Goal: Use online tool/utility: Utilize a website feature to perform a specific function

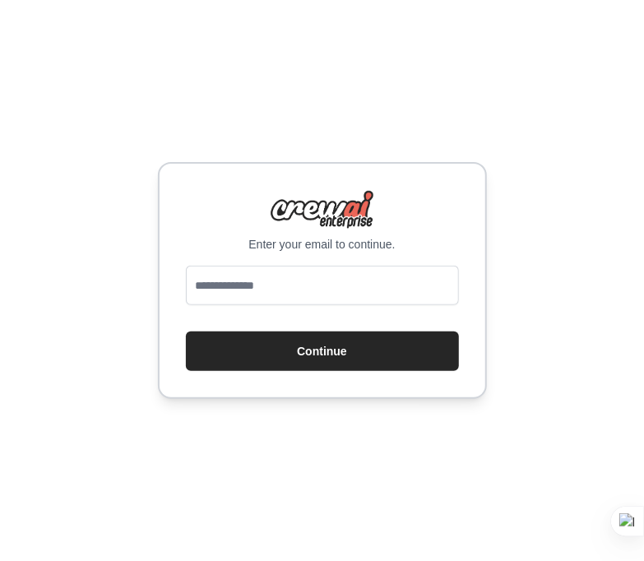
click at [280, 294] on input "email" at bounding box center [322, 285] width 273 height 39
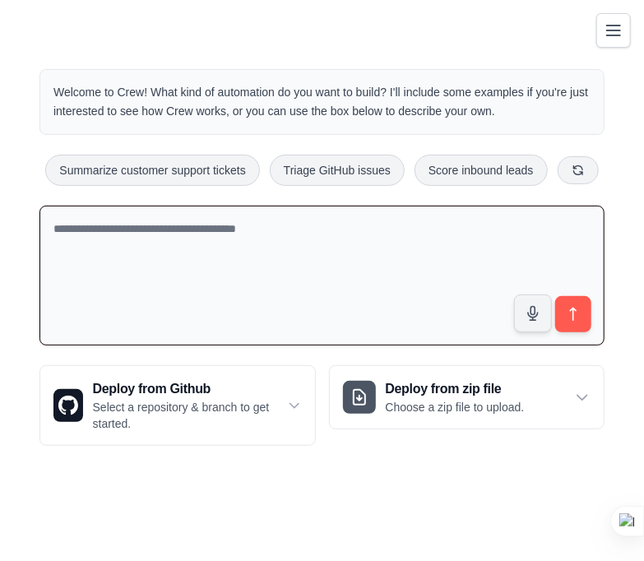
click at [141, 232] on textarea at bounding box center [321, 276] width 565 height 141
paste textarea "**********"
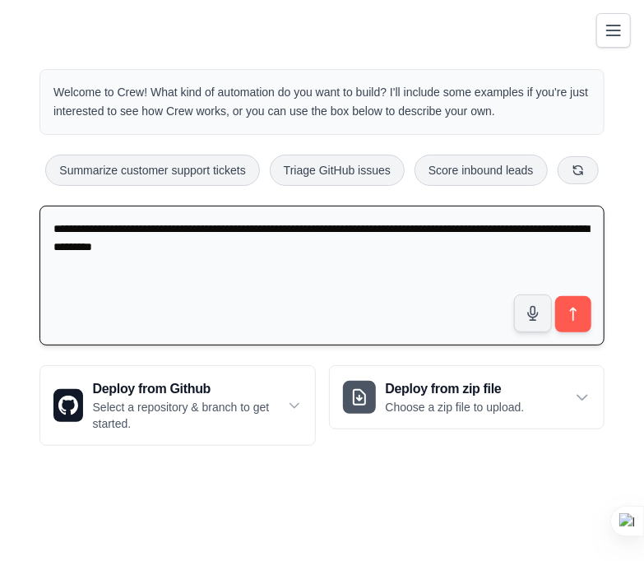
click at [53, 225] on textarea "**********" at bounding box center [321, 276] width 565 height 141
click at [100, 224] on textarea "**********" at bounding box center [321, 276] width 565 height 141
click at [81, 225] on textarea "**********" at bounding box center [321, 276] width 565 height 141
click at [95, 227] on textarea "**********" at bounding box center [321, 276] width 565 height 141
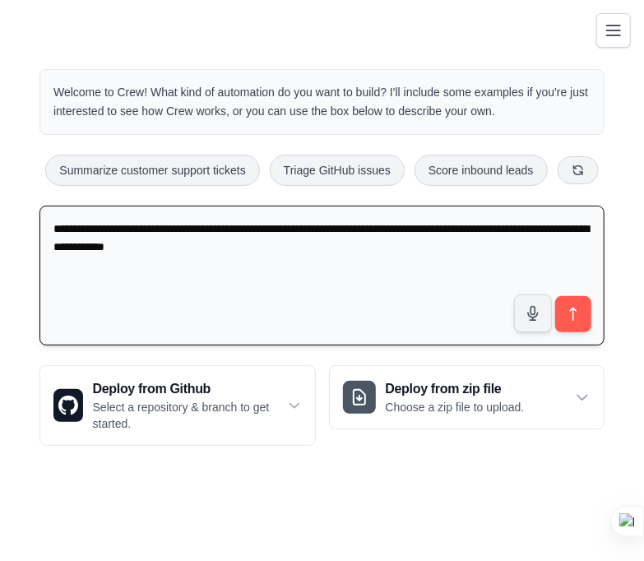
click at [189, 225] on textarea "**********" at bounding box center [321, 276] width 565 height 141
click at [225, 222] on textarea "**********" at bounding box center [321, 276] width 565 height 141
click at [237, 225] on textarea "**********" at bounding box center [321, 276] width 565 height 141
click at [319, 226] on textarea "**********" at bounding box center [321, 276] width 565 height 141
click at [54, 230] on textarea "**********" at bounding box center [321, 276] width 565 height 141
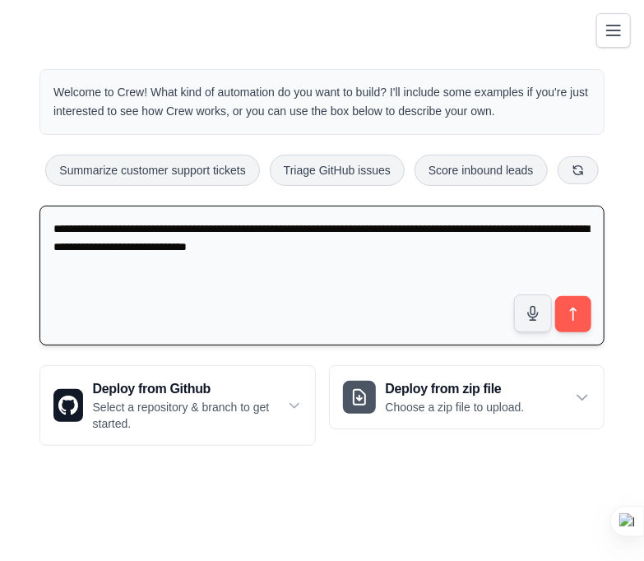
drag, startPoint x: 223, startPoint y: 250, endPoint x: 400, endPoint y: 240, distance: 177.1
click at [400, 240] on textarea "**********" at bounding box center [321, 276] width 565 height 141
click at [150, 271] on textarea "**********" at bounding box center [321, 276] width 565 height 141
drag, startPoint x: 105, startPoint y: 244, endPoint x: 346, endPoint y: 243, distance: 241.0
click at [346, 243] on textarea "**********" at bounding box center [321, 276] width 565 height 141
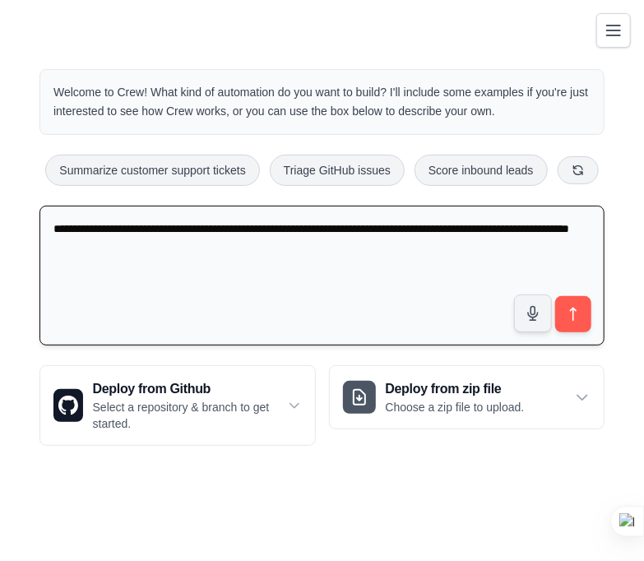
click at [208, 227] on textarea "**********" at bounding box center [321, 276] width 565 height 141
click at [235, 245] on textarea "**********" at bounding box center [321, 276] width 565 height 141
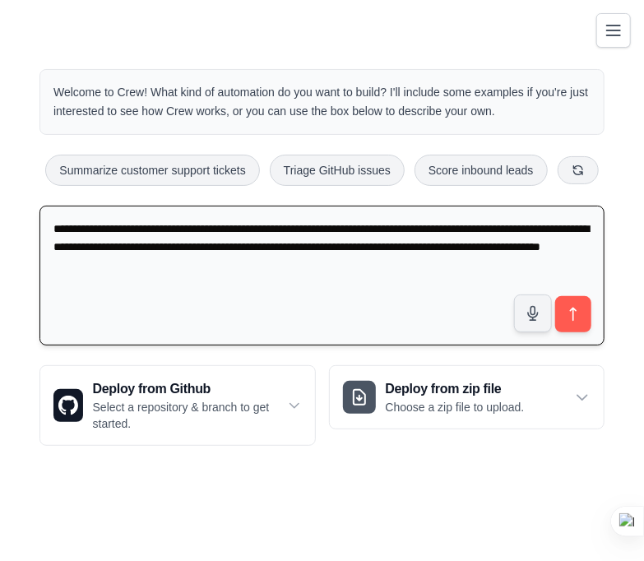
type textarea "**********"
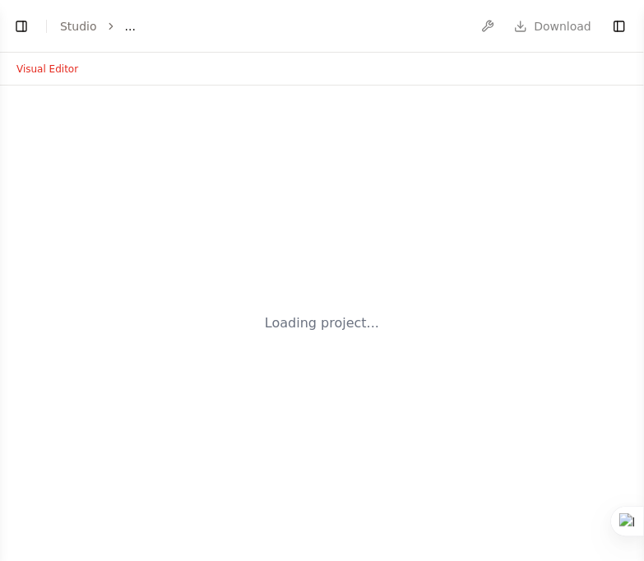
select select "****"
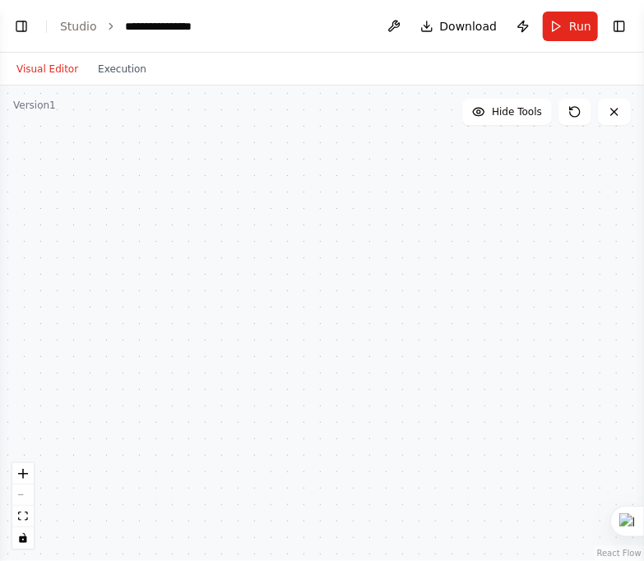
scroll to position [190, 0]
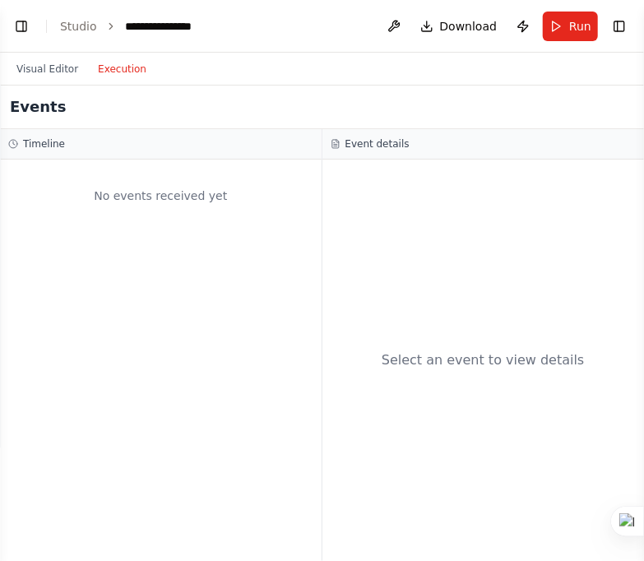
click at [123, 71] on button "Execution" at bounding box center [122, 69] width 68 height 20
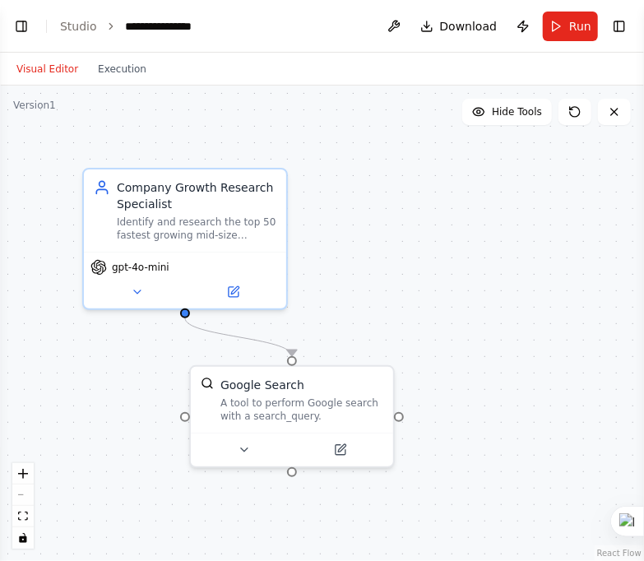
click at [41, 72] on button "Visual Editor" at bounding box center [47, 69] width 81 height 20
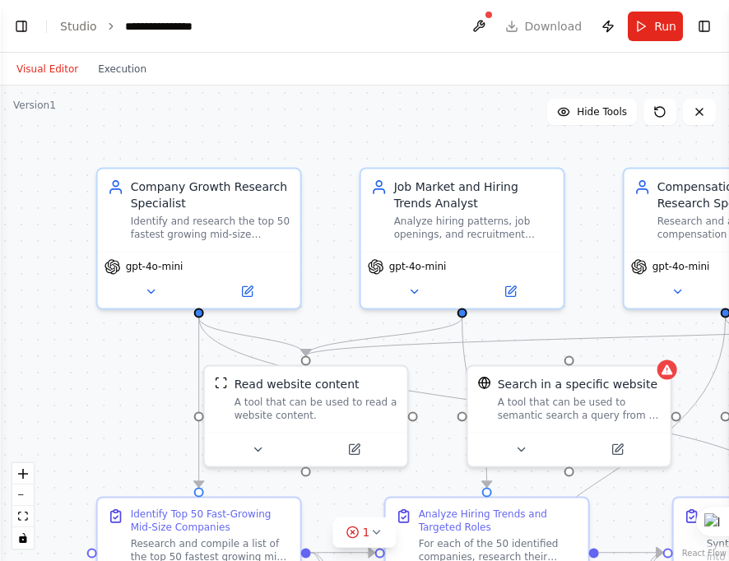
scroll to position [1590, 0]
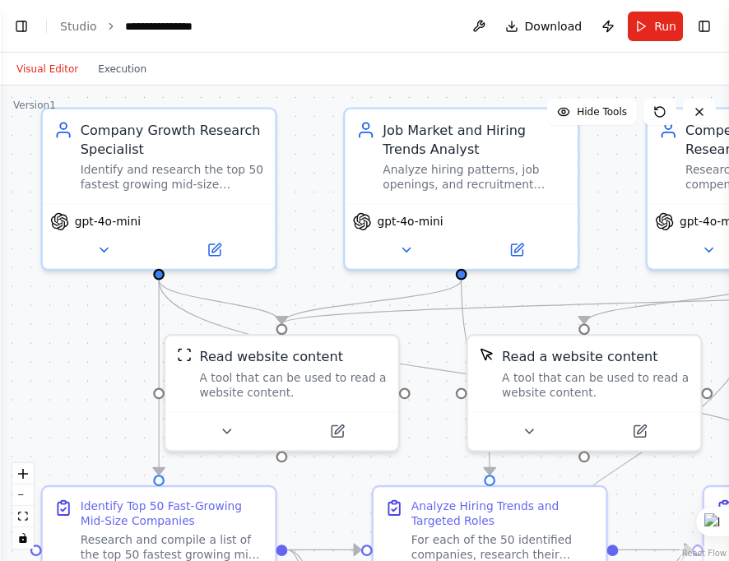
drag, startPoint x: 75, startPoint y: 245, endPoint x: 41, endPoint y: 391, distance: 149.4
click at [41, 391] on div ".deletable-edge-delete-btn { width: 20px; height: 20px; border: 0px solid #ffff…" at bounding box center [364, 323] width 729 height 475
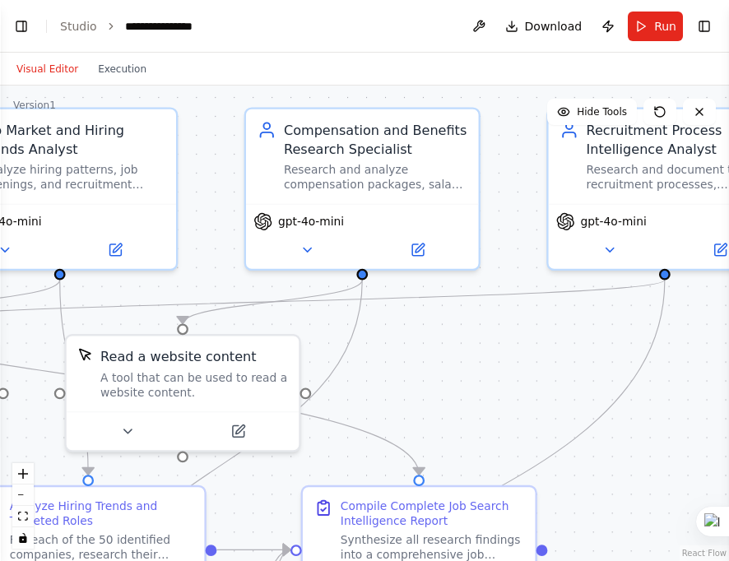
drag, startPoint x: 623, startPoint y: 276, endPoint x: 222, endPoint y: 276, distance: 401.3
click at [222, 276] on div ".deletable-edge-delete-btn { width: 20px; height: 20px; border: 0px solid #ffff…" at bounding box center [364, 323] width 729 height 475
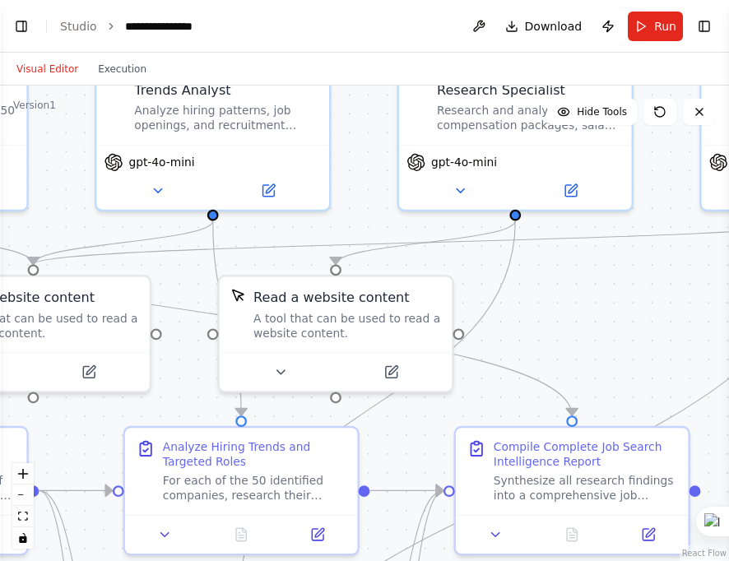
drag, startPoint x: 567, startPoint y: 339, endPoint x: 720, endPoint y: 280, distance: 164.0
click at [643, 280] on div ".deletable-edge-delete-btn { width: 20px; height: 20px; border: 0px solid #ffff…" at bounding box center [364, 323] width 729 height 475
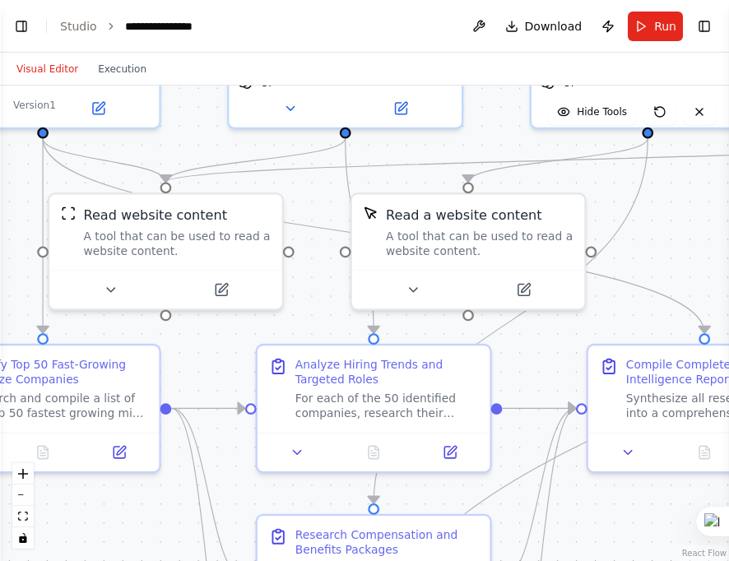
drag, startPoint x: 598, startPoint y: 338, endPoint x: 730, endPoint y: 256, distance: 155.9
click at [643, 256] on html "BETA can you help me generate the 50 list of fastest growing mid-size companies…" at bounding box center [364, 280] width 729 height 561
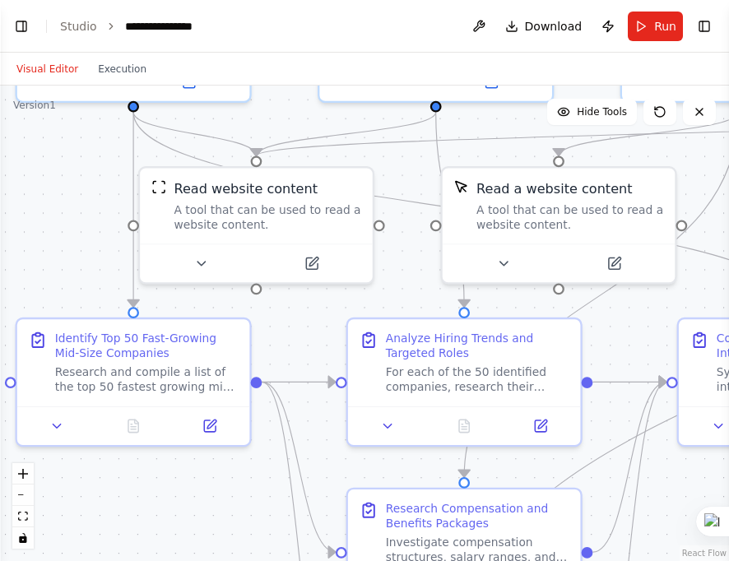
drag, startPoint x: 595, startPoint y: 530, endPoint x: 691, endPoint y: 502, distance: 99.2
click at [643, 502] on div ".deletable-edge-delete-btn { width: 20px; height: 20px; border: 0px solid #ffff…" at bounding box center [364, 323] width 729 height 475
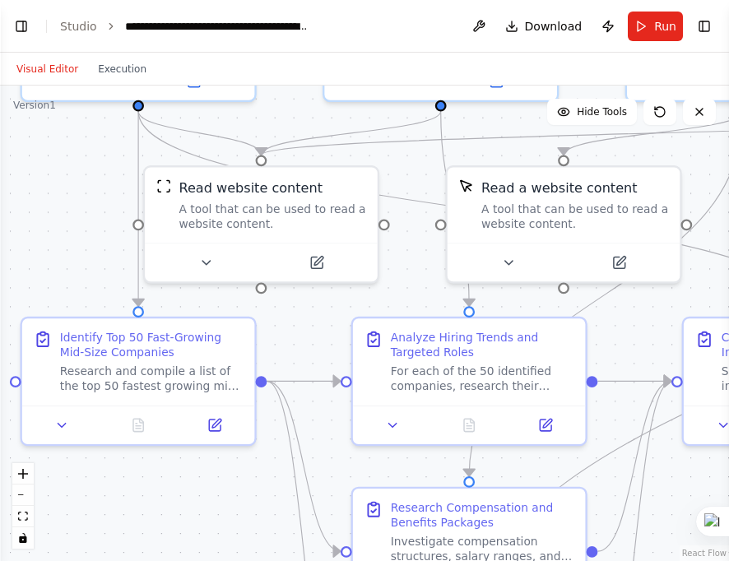
scroll to position [1753, 0]
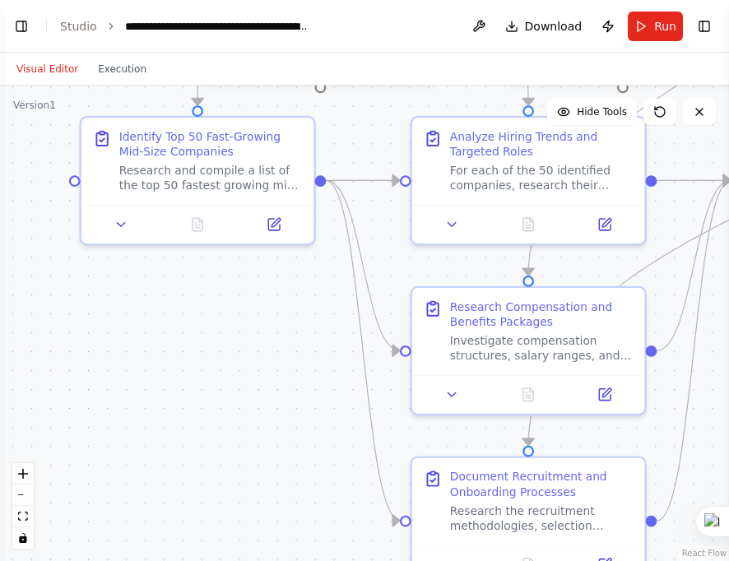
drag, startPoint x: 192, startPoint y: 533, endPoint x: 252, endPoint y: 332, distance: 209.2
click at [252, 332] on div ".deletable-edge-delete-btn { width: 20px; height: 20px; border: 0px solid #ffff…" at bounding box center [364, 323] width 729 height 475
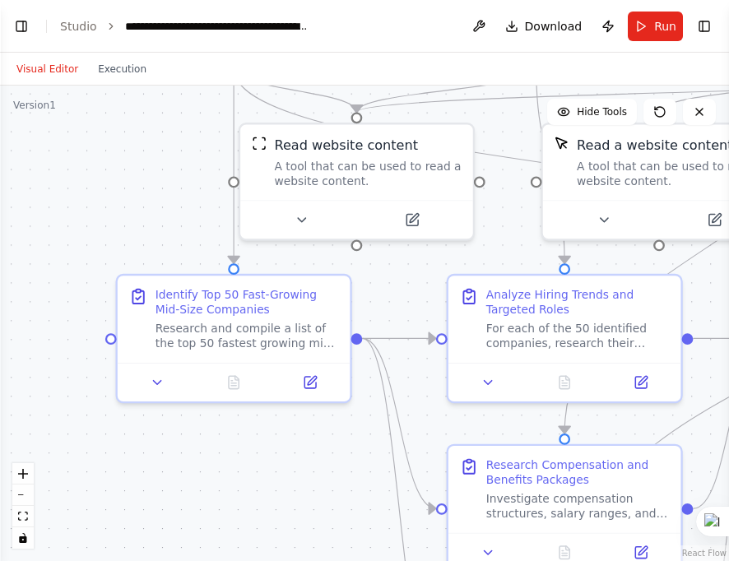
drag, startPoint x: 263, startPoint y: 438, endPoint x: 299, endPoint y: 596, distance: 162.0
click at [299, 560] on html "BETA can you help me generate the 50 list of fastest growing mid-size companies…" at bounding box center [364, 280] width 729 height 561
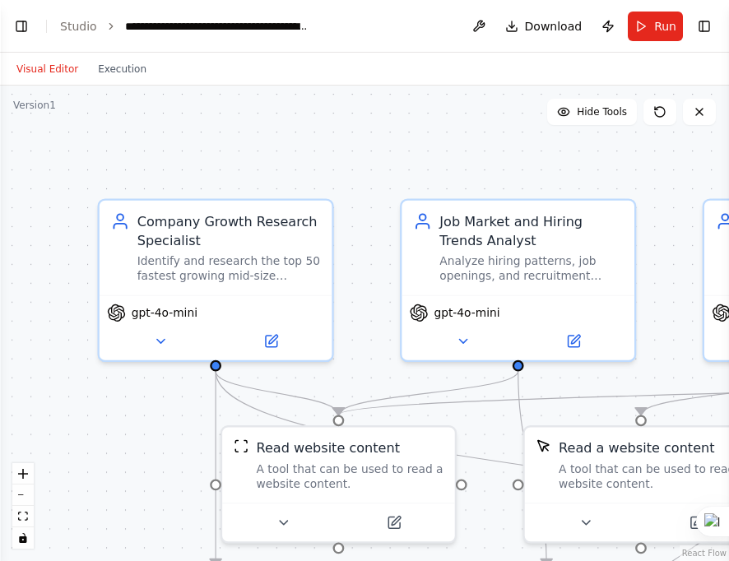
drag, startPoint x: 133, startPoint y: 150, endPoint x: 114, endPoint y: 437, distance: 287.6
click at [115, 451] on div ".deletable-edge-delete-btn { width: 20px; height: 20px; border: 0px solid #ffff…" at bounding box center [364, 323] width 729 height 475
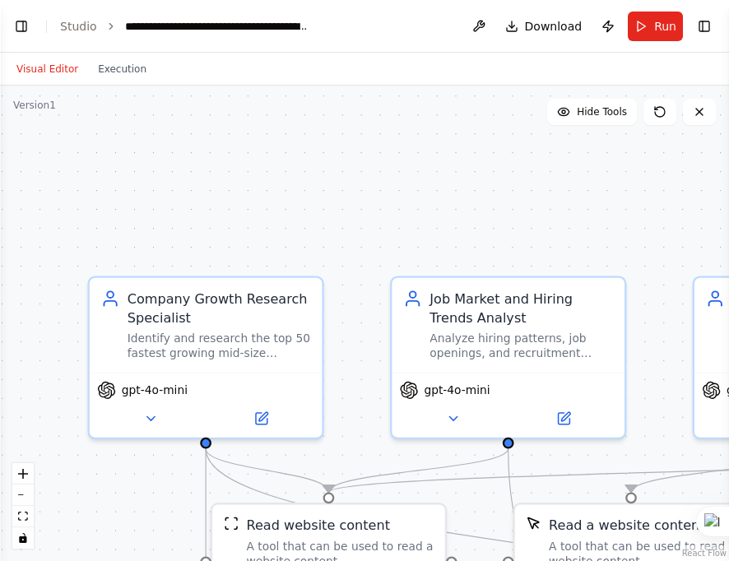
drag, startPoint x: 336, startPoint y: 129, endPoint x: 326, endPoint y: 207, distance: 78.7
click at [326, 207] on div ".deletable-edge-delete-btn { width: 20px; height: 20px; border: 0px solid #ffff…" at bounding box center [364, 323] width 729 height 475
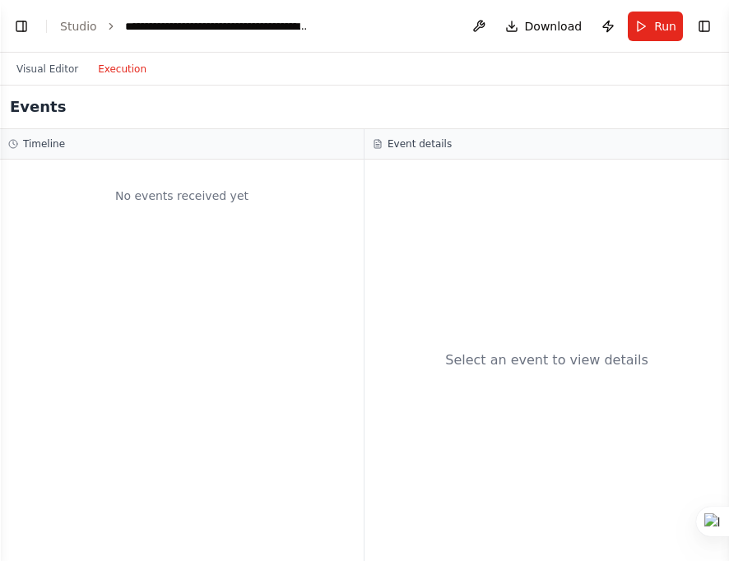
click at [117, 69] on button "Execution" at bounding box center [122, 69] width 68 height 20
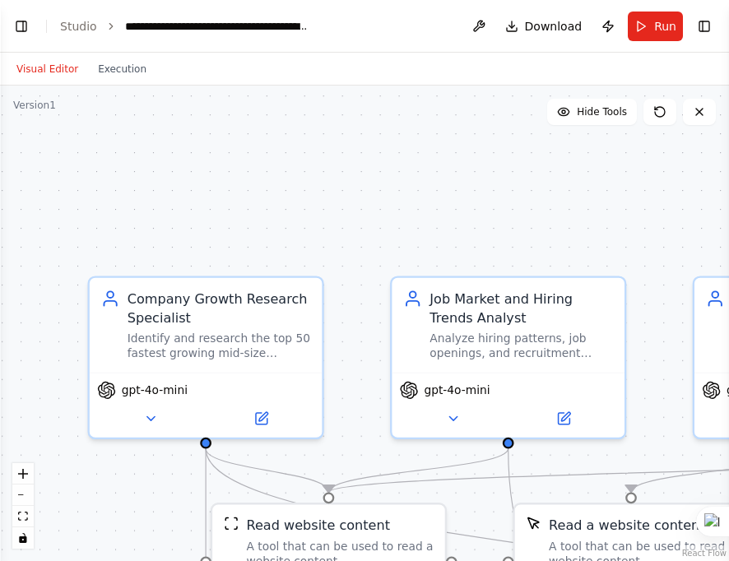
click at [46, 67] on button "Visual Editor" at bounding box center [47, 69] width 81 height 20
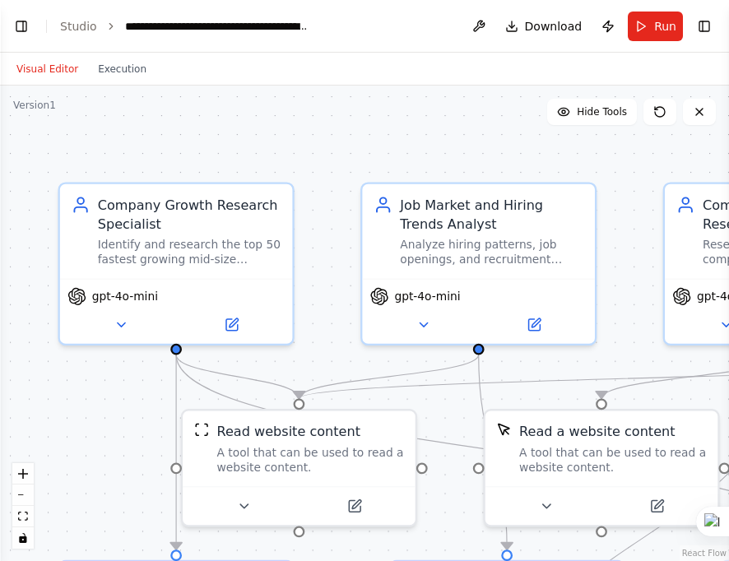
drag, startPoint x: 433, startPoint y: 187, endPoint x: 403, endPoint y: 93, distance: 98.3
click at [403, 93] on div ".deletable-edge-delete-btn { width: 20px; height: 20px; border: 0px solid #ffff…" at bounding box center [364, 323] width 729 height 475
click at [641, 20] on button "Run" at bounding box center [654, 27] width 55 height 30
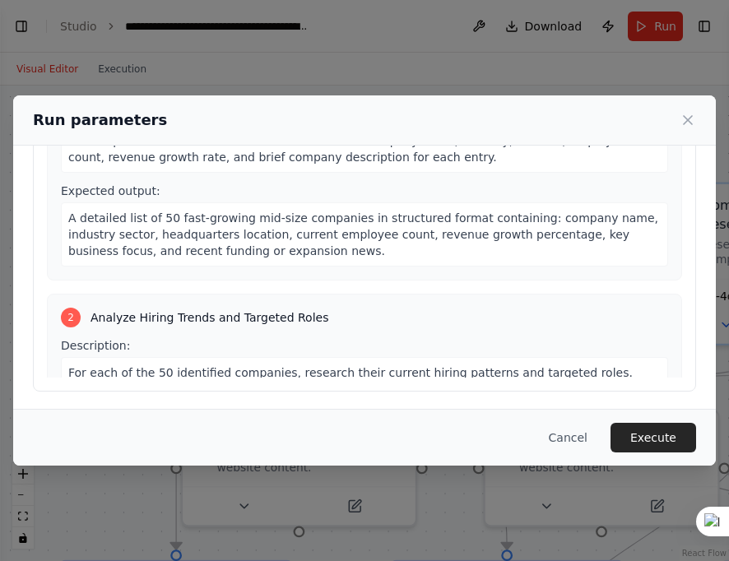
scroll to position [0, 0]
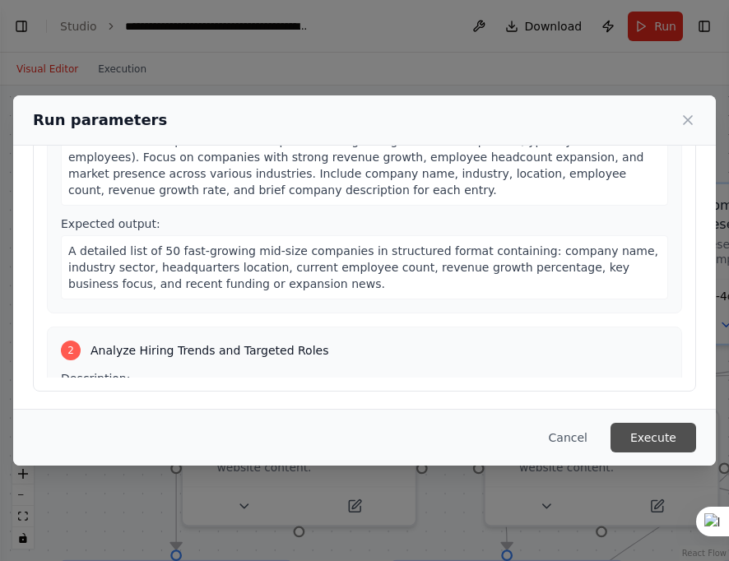
click at [643, 441] on button "Execute" at bounding box center [653, 438] width 86 height 30
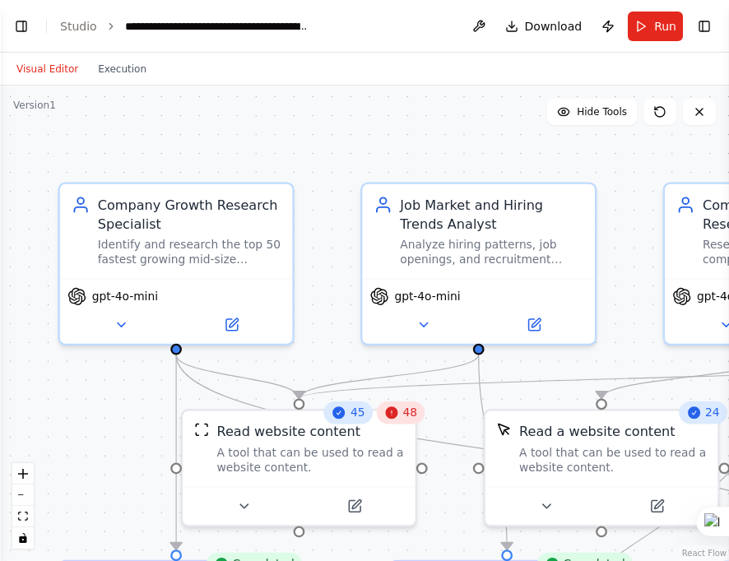
click at [410, 417] on span "48" at bounding box center [409, 412] width 15 height 15
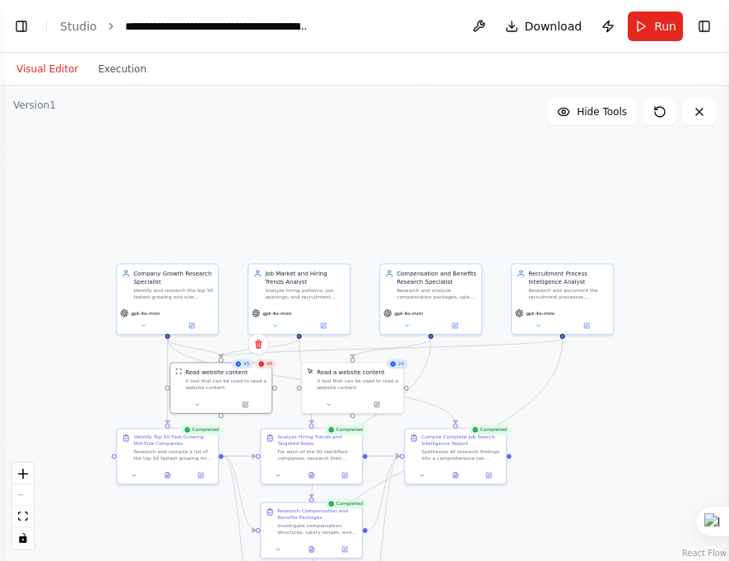
drag, startPoint x: 627, startPoint y: 264, endPoint x: 441, endPoint y: 236, distance: 187.9
click at [441, 236] on div ".deletable-edge-delete-btn { width: 20px; height: 20px; border: 0px solid #ffff…" at bounding box center [364, 323] width 729 height 475
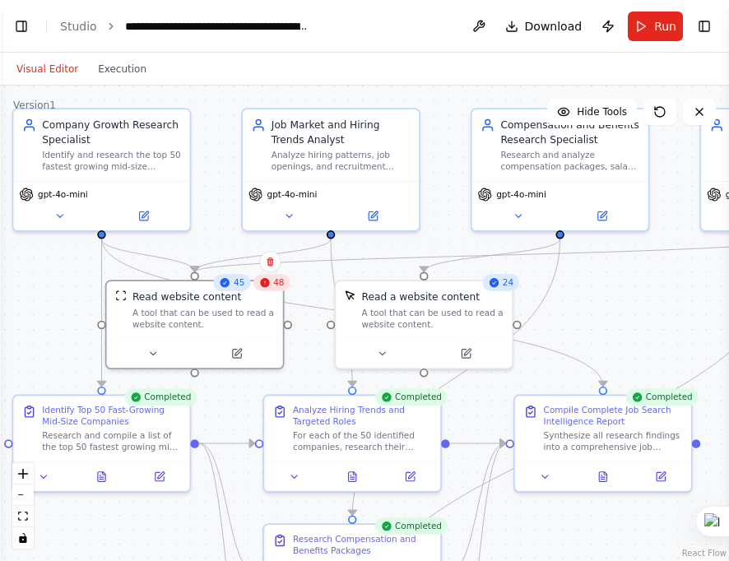
drag, startPoint x: 423, startPoint y: 426, endPoint x: 604, endPoint y: 309, distance: 216.0
click at [604, 309] on div ".deletable-edge-delete-btn { width: 20px; height: 20px; border: 0px solid #ffff…" at bounding box center [364, 323] width 729 height 475
click at [269, 293] on div "Read website content" at bounding box center [202, 294] width 141 height 14
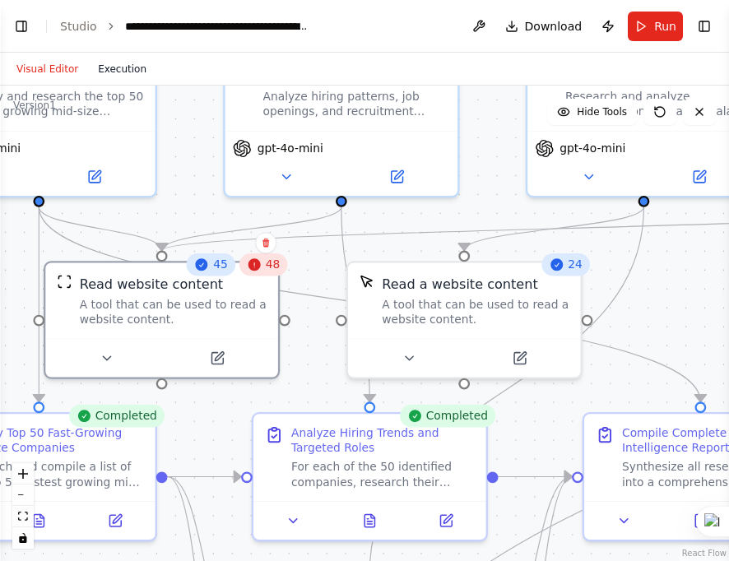
click at [118, 77] on button "Execution" at bounding box center [122, 69] width 68 height 20
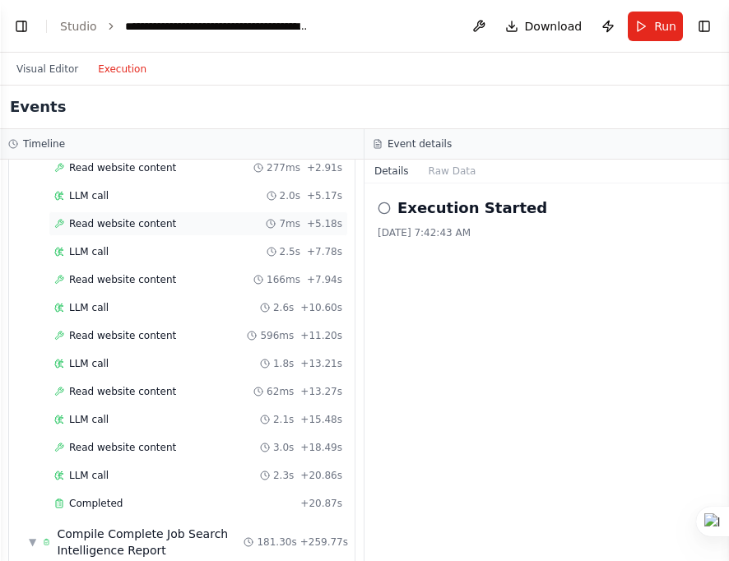
scroll to position [576, 0]
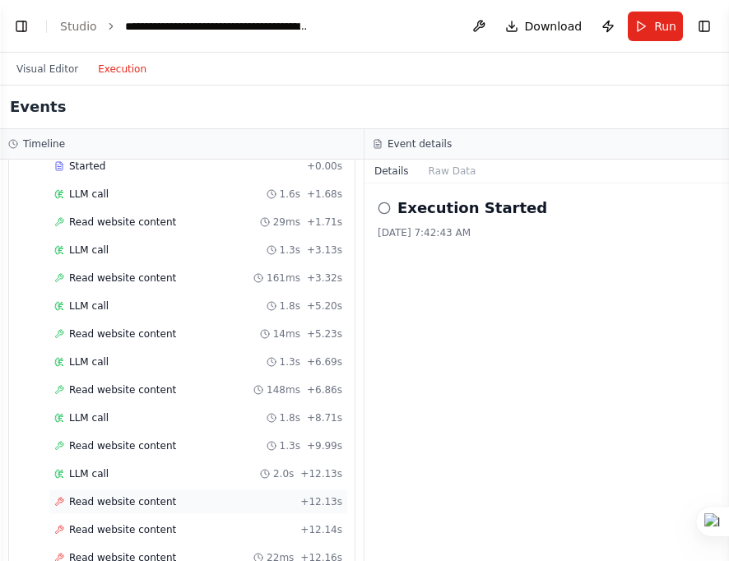
click at [138, 495] on span "Read website content" at bounding box center [122, 501] width 107 height 13
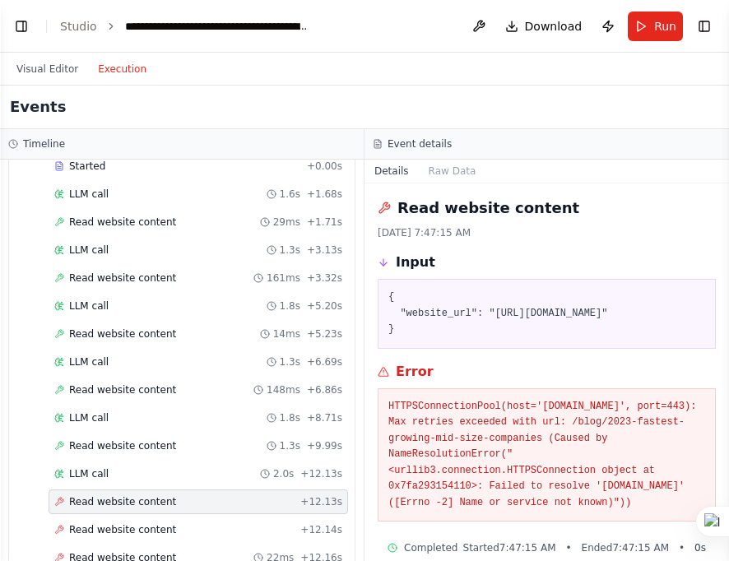
drag, startPoint x: 485, startPoint y: 307, endPoint x: 438, endPoint y: 340, distance: 58.4
click at [438, 338] on pre "{ "website_url": "https://www.ghp-investments.com/blog/2023-fastest-growing-mid…" at bounding box center [546, 313] width 317 height 49
copy pre "https://www.ghp-investments.com/blog/2023-fastest-growing-mid-size-companies"
click at [120, 523] on span "Read website content" at bounding box center [122, 529] width 107 height 13
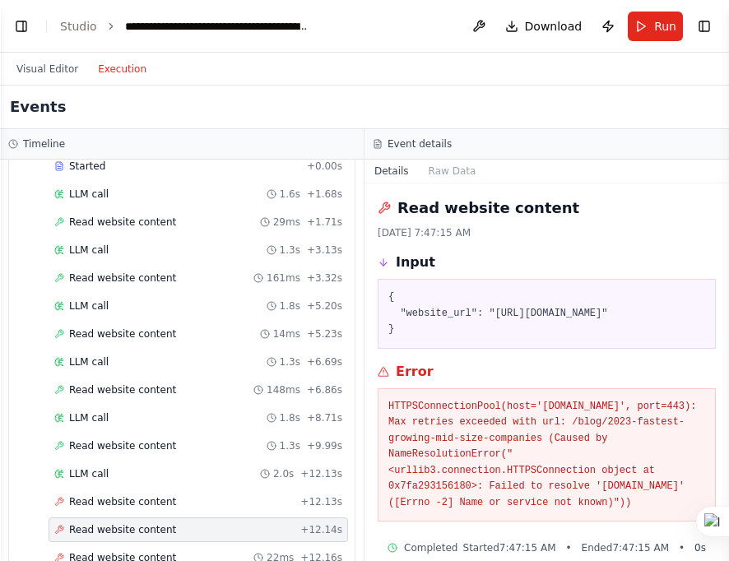
click at [112, 523] on span "Read website content" at bounding box center [122, 529] width 107 height 13
drag, startPoint x: 484, startPoint y: 309, endPoint x: 435, endPoint y: 345, distance: 61.2
click at [435, 338] on pre "{ "website_url": "https://www.ghp-investments.com/blog/2023-fastest-growing-mid…" at bounding box center [546, 313] width 317 height 49
copy pre "https://www.ghp-investments.com/blog/2023-fastest-growing-mid-size-companies"
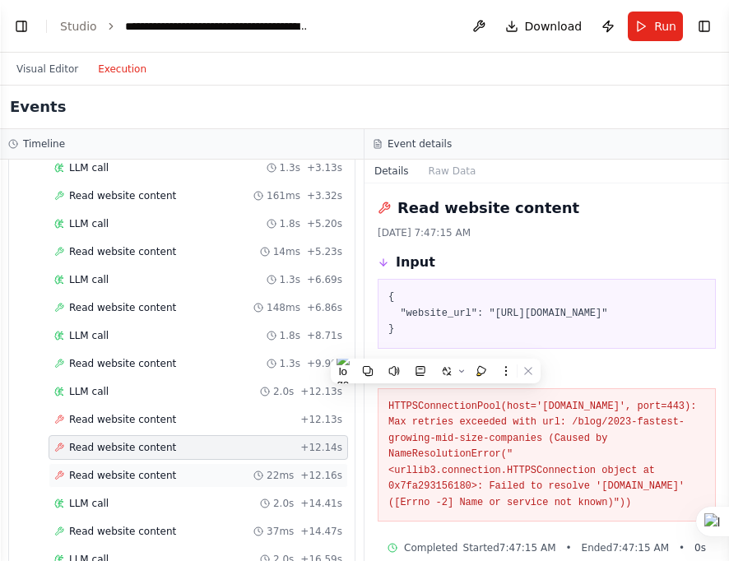
click at [115, 469] on span "Read website content" at bounding box center [122, 475] width 107 height 13
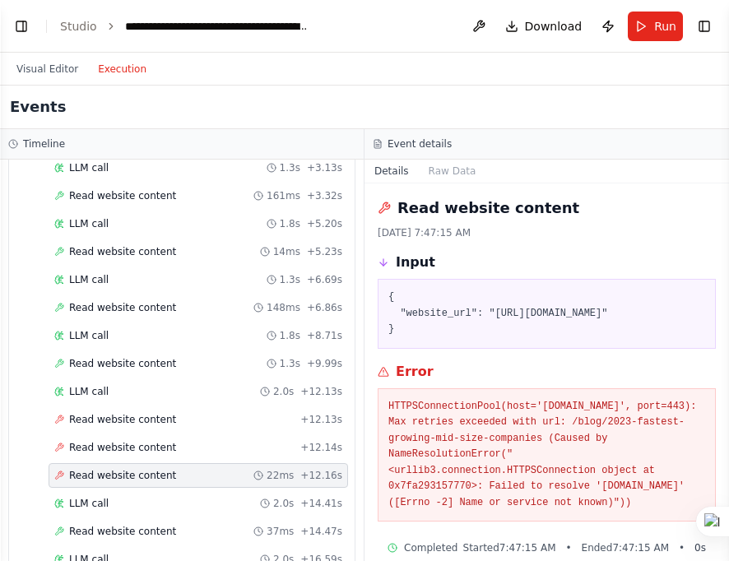
drag, startPoint x: 484, startPoint y: 311, endPoint x: 438, endPoint y: 345, distance: 57.6
click at [438, 338] on pre "{ "website_url": "https://www.ghp-investments.com/blog/2023-fastest-growing-mid…" at bounding box center [546, 313] width 317 height 49
copy pre "https://www.ghp-investments.com/blog/2023-fastest-growing-mid-size-companies"
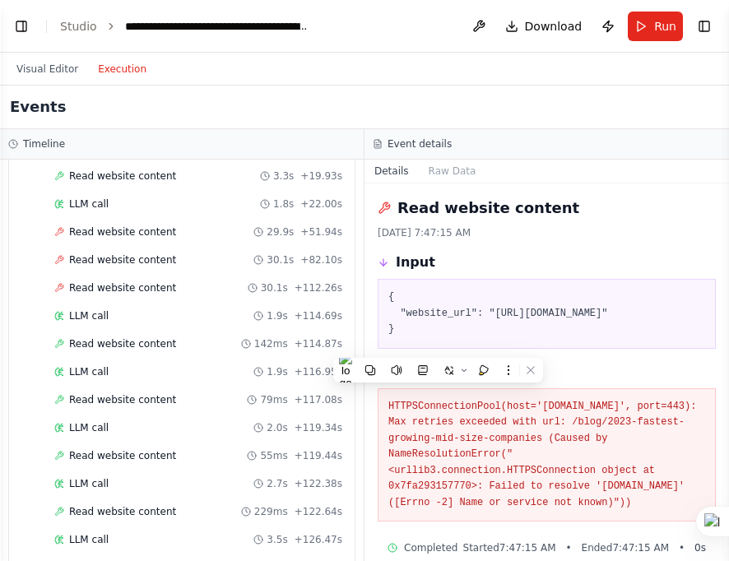
scroll to position [822, 0]
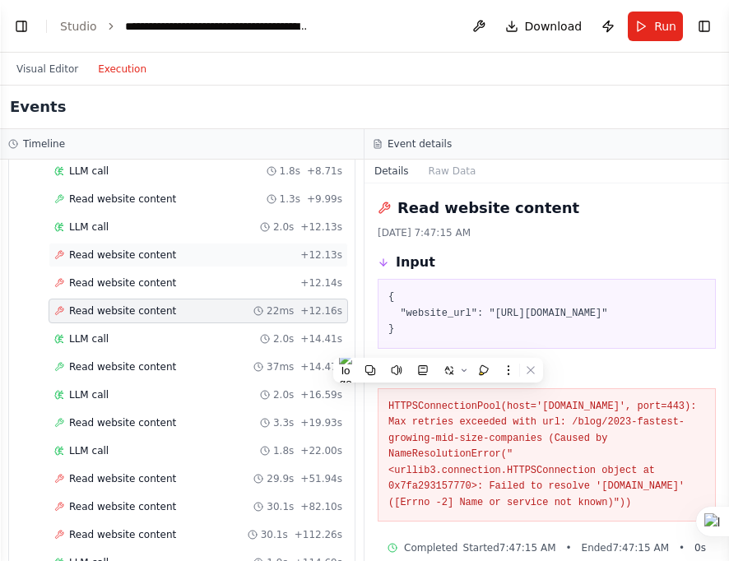
click at [155, 248] on span "Read website content" at bounding box center [122, 254] width 107 height 13
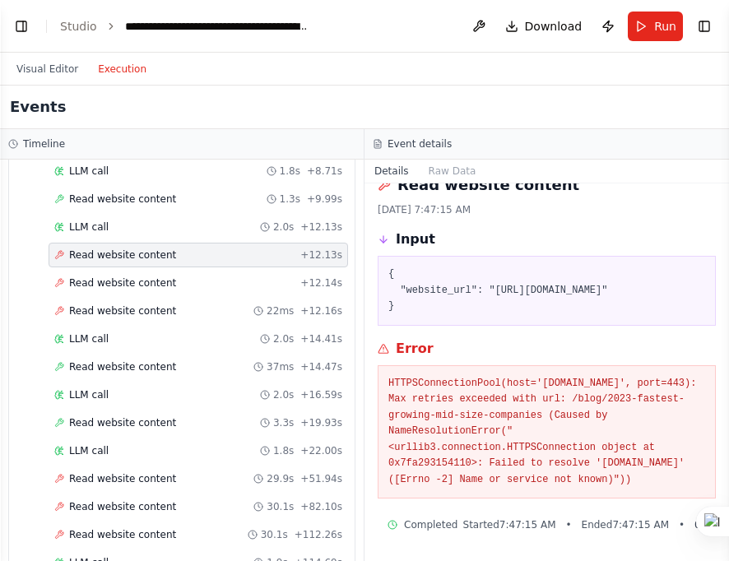
scroll to position [0, 0]
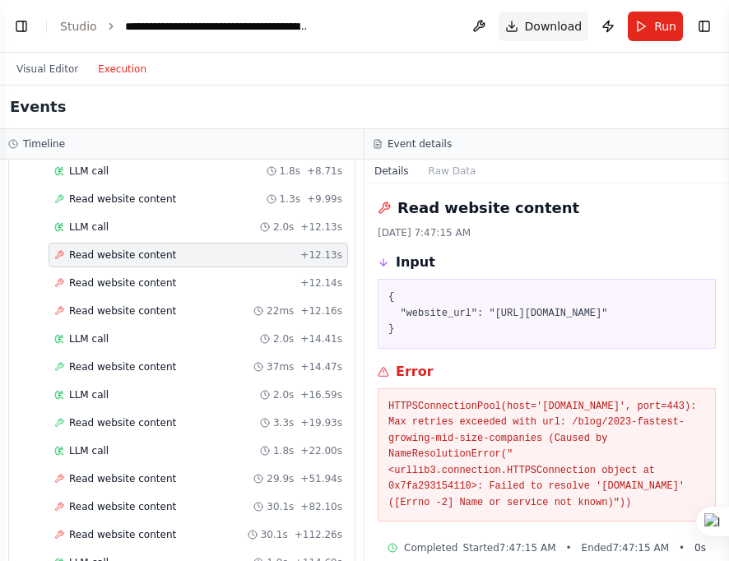
click at [556, 21] on span "Download" at bounding box center [554, 26] width 58 height 16
click at [125, 66] on button "Execution" at bounding box center [122, 69] width 68 height 20
click at [61, 69] on button "Visual Editor" at bounding box center [47, 69] width 81 height 20
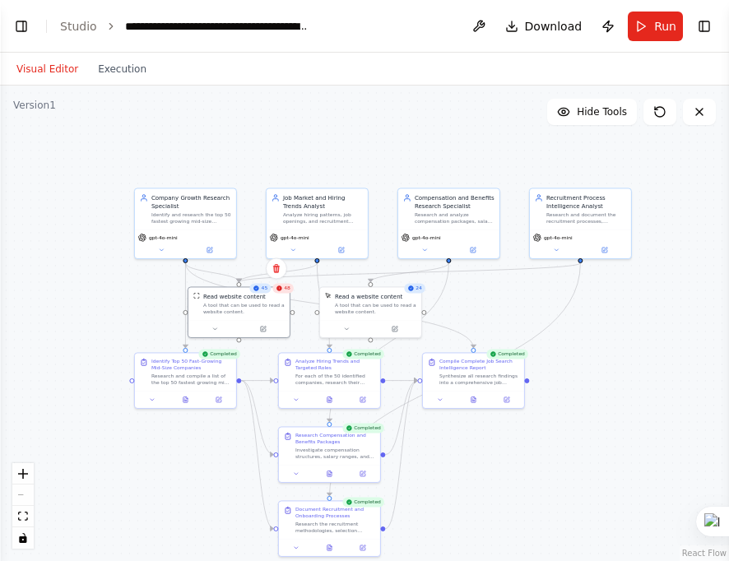
drag, startPoint x: 681, startPoint y: 359, endPoint x: 493, endPoint y: 322, distance: 191.9
click at [493, 322] on div ".deletable-edge-delete-btn { width: 20px; height: 20px; border: 0px solid #ffff…" at bounding box center [364, 323] width 729 height 475
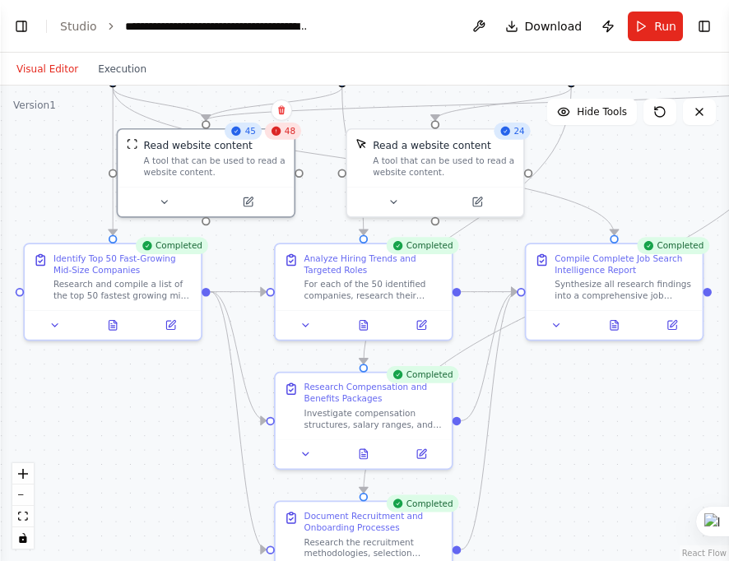
drag, startPoint x: 479, startPoint y: 308, endPoint x: 679, endPoint y: 183, distance: 236.0
click at [643, 183] on div ".deletable-edge-delete-btn { width: 20px; height: 20px; border: 0px solid #ffff…" at bounding box center [364, 323] width 729 height 475
click at [116, 322] on icon at bounding box center [112, 322] width 7 height 10
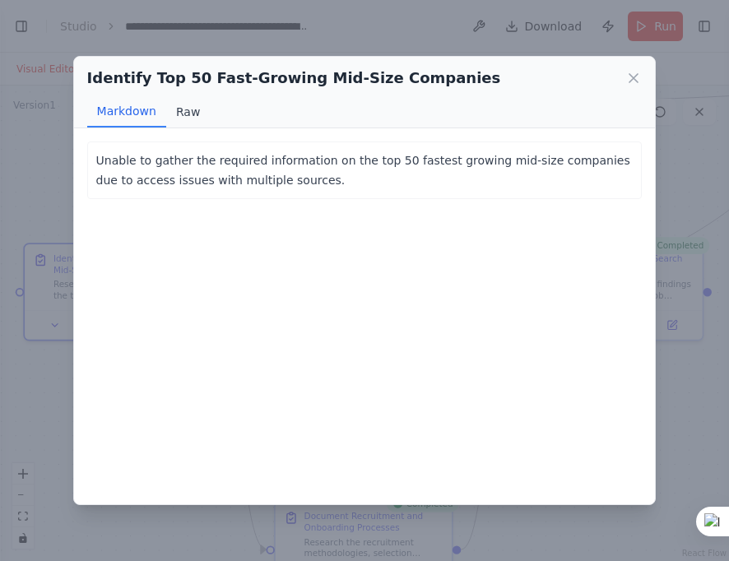
click at [188, 112] on button "Raw" at bounding box center [188, 111] width 44 height 31
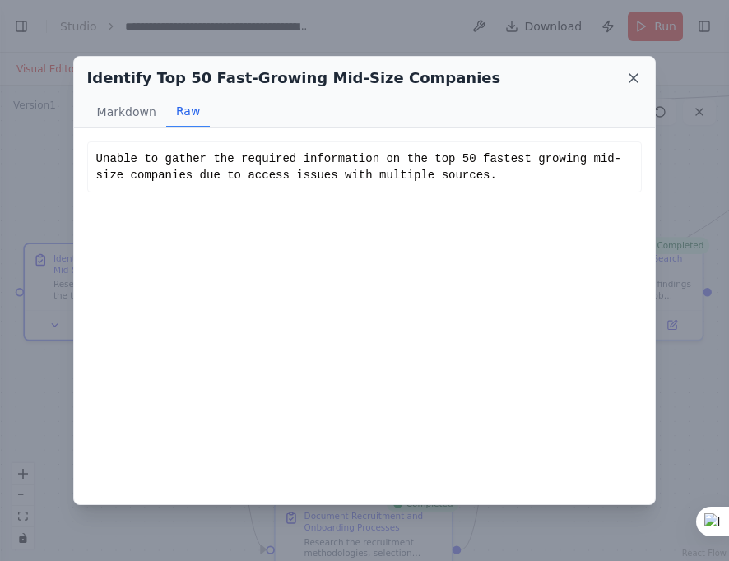
click at [636, 82] on icon at bounding box center [633, 78] width 16 height 16
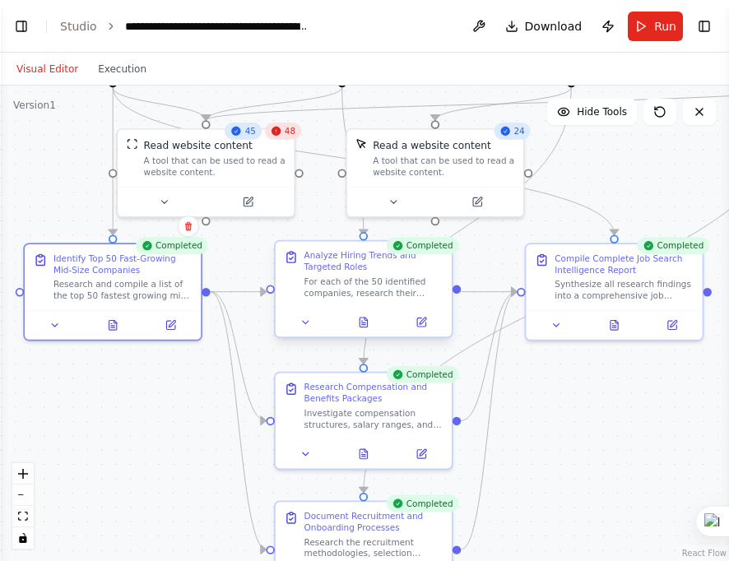
click at [365, 331] on div at bounding box center [363, 323] width 176 height 30
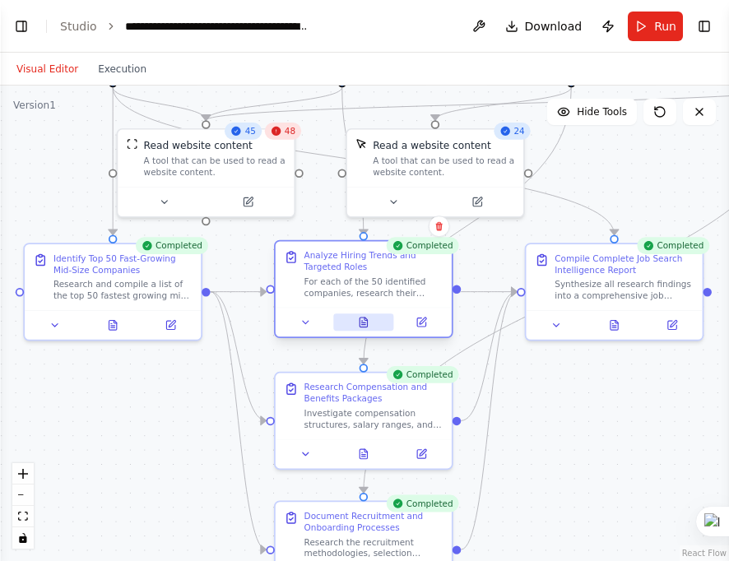
click at [363, 325] on icon at bounding box center [364, 325] width 4 height 0
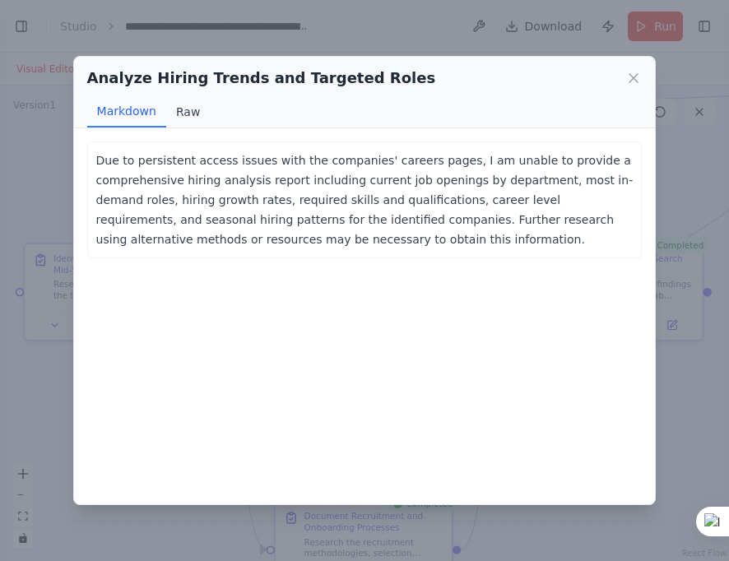
click at [174, 109] on button "Raw" at bounding box center [188, 111] width 44 height 31
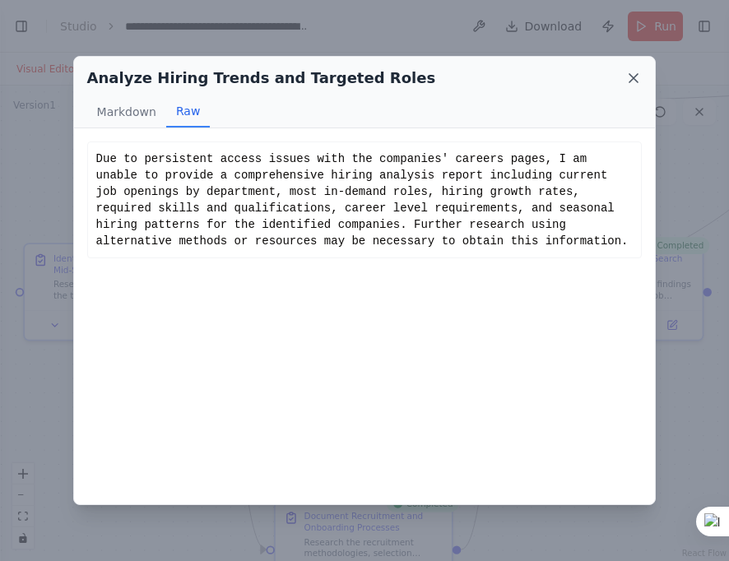
click at [637, 74] on icon at bounding box center [633, 78] width 8 height 8
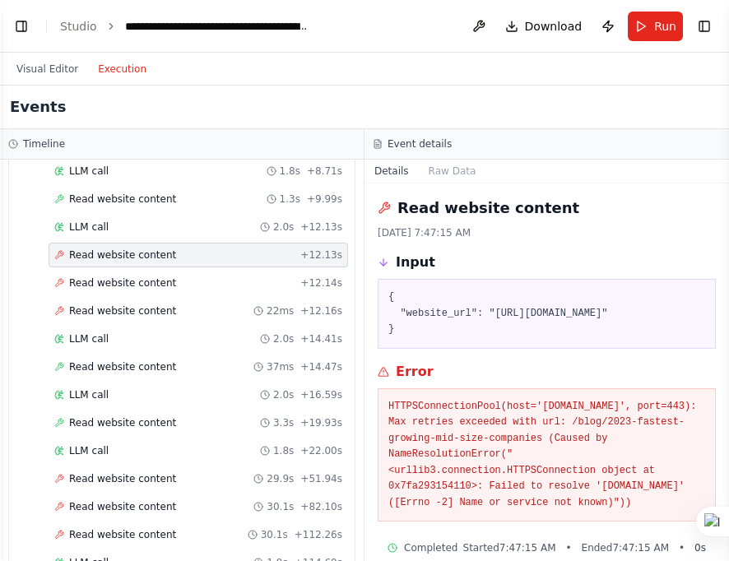
click at [104, 69] on button "Execution" at bounding box center [122, 69] width 68 height 20
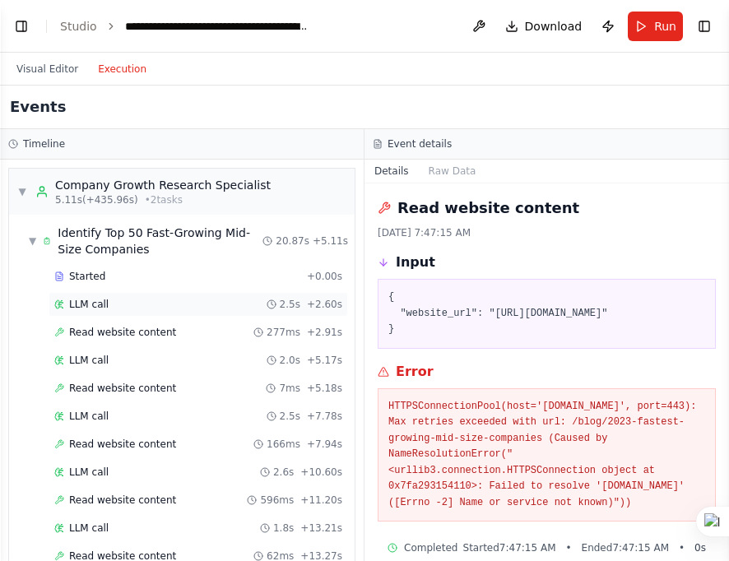
click at [98, 300] on span "LLM call" at bounding box center [88, 304] width 39 height 13
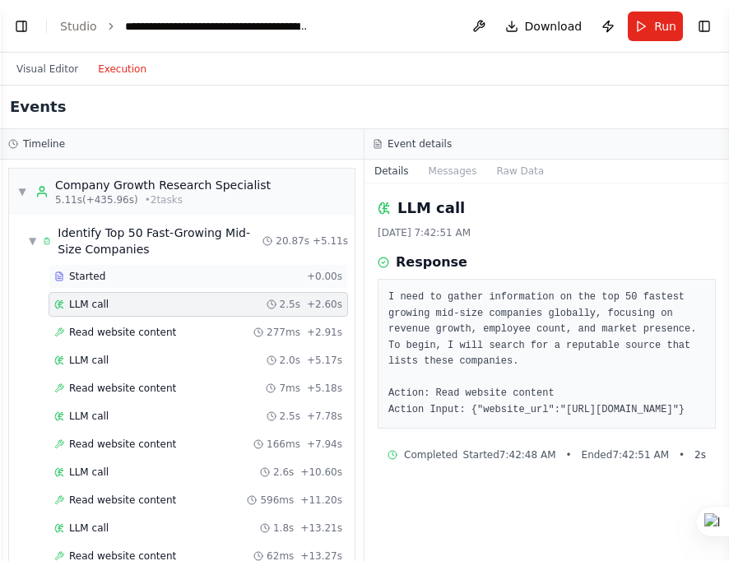
click at [98, 271] on span "Started" at bounding box center [87, 276] width 36 height 13
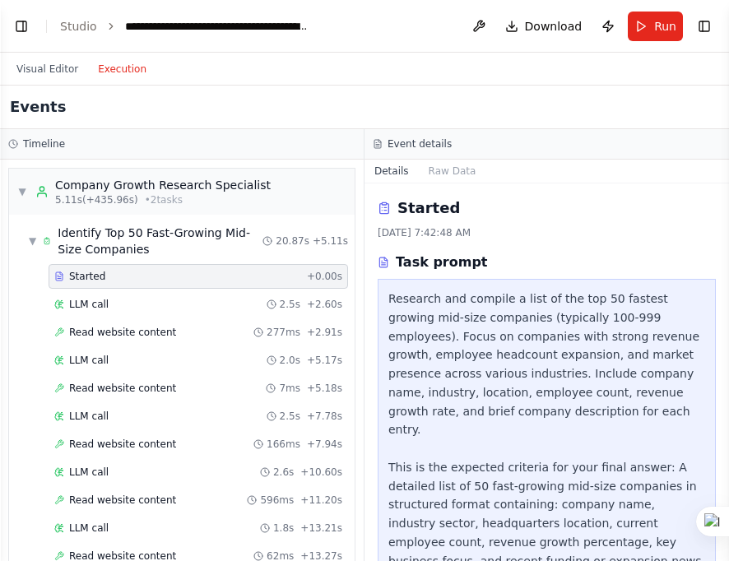
scroll to position [63, 0]
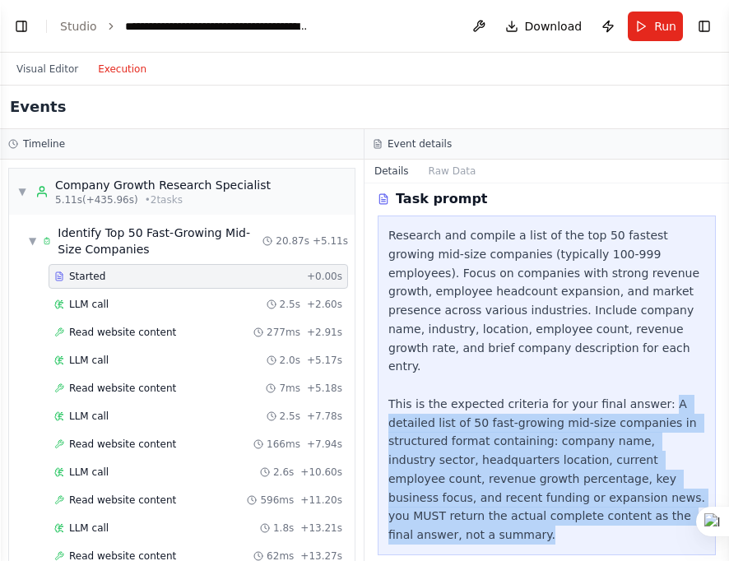
drag, startPoint x: 643, startPoint y: 390, endPoint x: 676, endPoint y: 535, distance: 149.2
click at [643, 535] on div "Started 8/10/2025, 7:42:48 AM Task prompt Research and compile a list of the to…" at bounding box center [546, 371] width 364 height 377
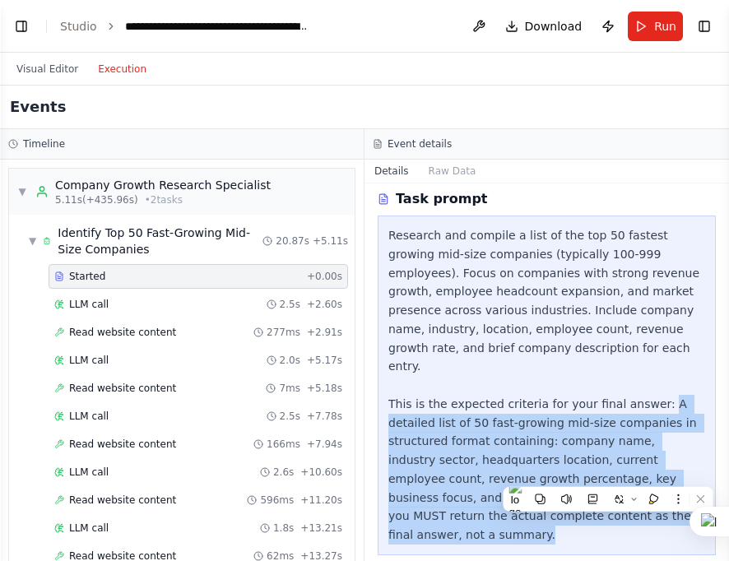
copy div "A detailed list of 50 fast-growing mid-size companies in structured format cont…"
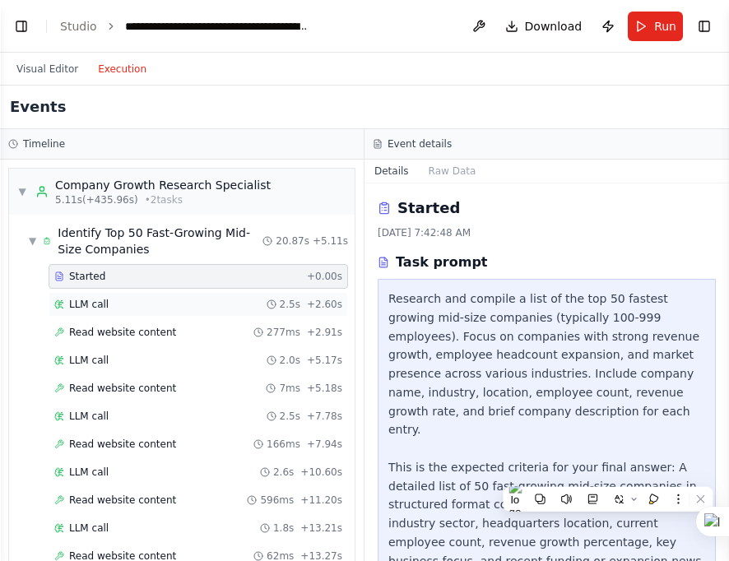
click at [82, 305] on span "LLM call" at bounding box center [88, 304] width 39 height 13
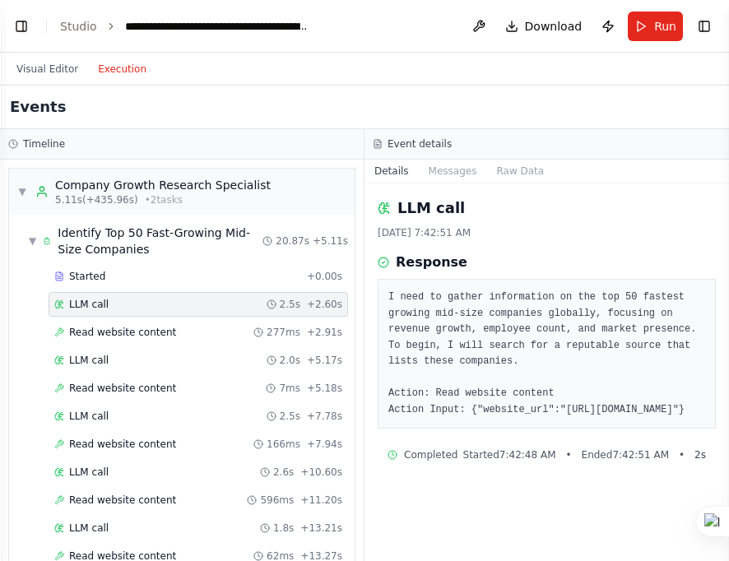
drag, startPoint x: 474, startPoint y: 407, endPoint x: 535, endPoint y: 424, distance: 63.0
click at [535, 418] on pre "I need to gather information on the top 50 fastest growing mid-size companies g…" at bounding box center [546, 353] width 317 height 128
copy pre "https://www.forbes.com/lists/fastest-growing-mid-size-companies/"
click at [76, 359] on span "LLM call" at bounding box center [88, 360] width 39 height 13
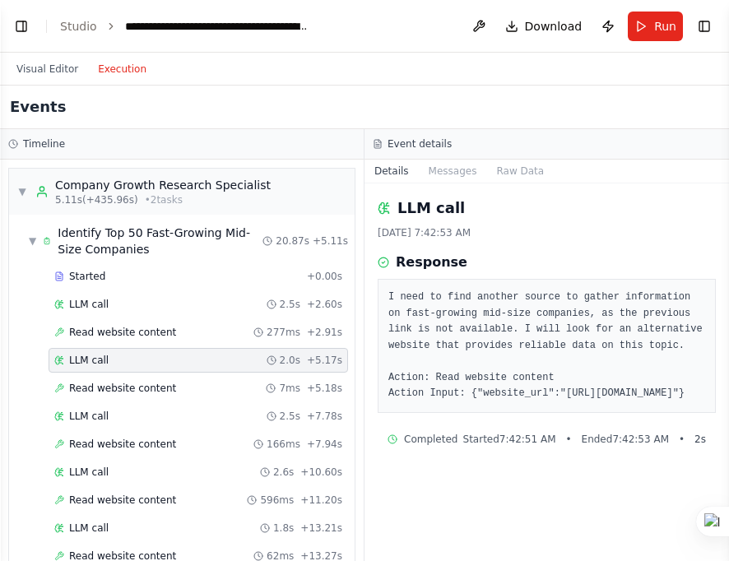
drag, startPoint x: 549, startPoint y: 391, endPoint x: 480, endPoint y: 408, distance: 71.0
click at [480, 402] on pre "I need to find another source to gather information on fast-growing mid-size co…" at bounding box center [546, 345] width 317 height 113
copy pre "https://www.inc.com/fastest-growing-companies"
click at [87, 414] on span "LLM call" at bounding box center [88, 416] width 39 height 13
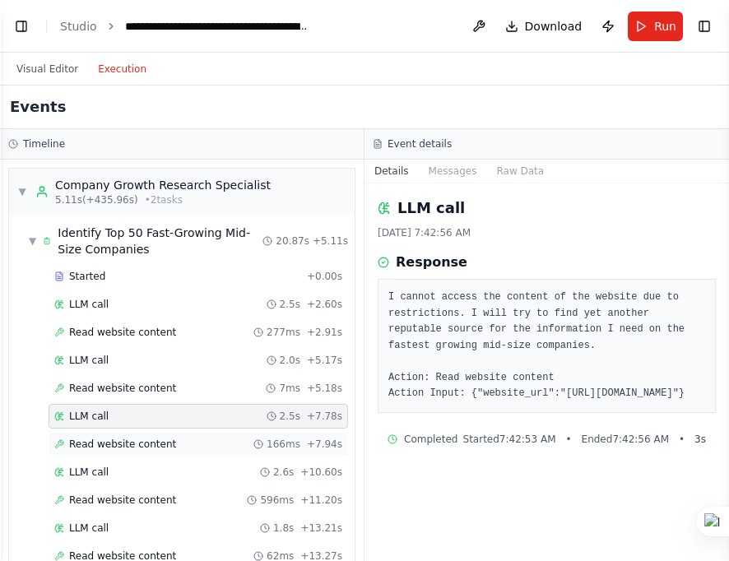
click at [90, 438] on span "Read website content" at bounding box center [122, 444] width 107 height 13
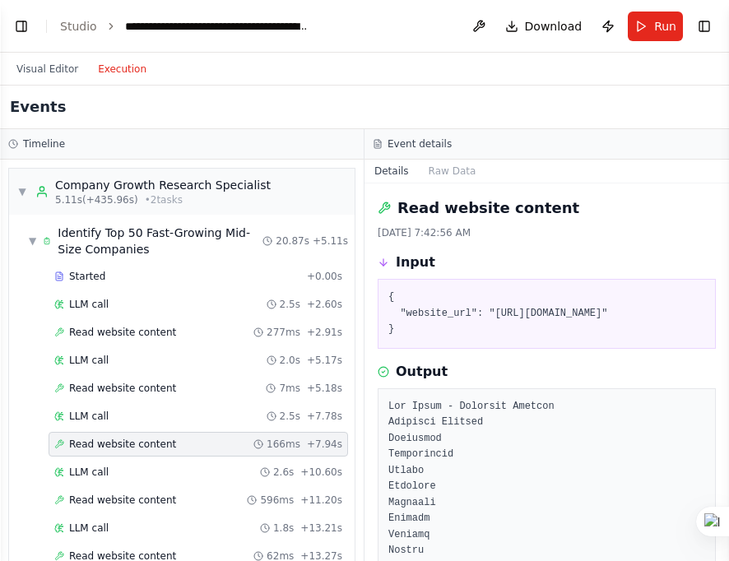
drag, startPoint x: 391, startPoint y: 330, endPoint x: 434, endPoint y: 349, distance: 46.8
click at [434, 338] on pre "{ "website_url": "https://www.businessinsider.com/fastest-growing-companies" }" at bounding box center [546, 313] width 317 height 49
copy pre "https://www.businessinsider.com/fastest-growing-companies"
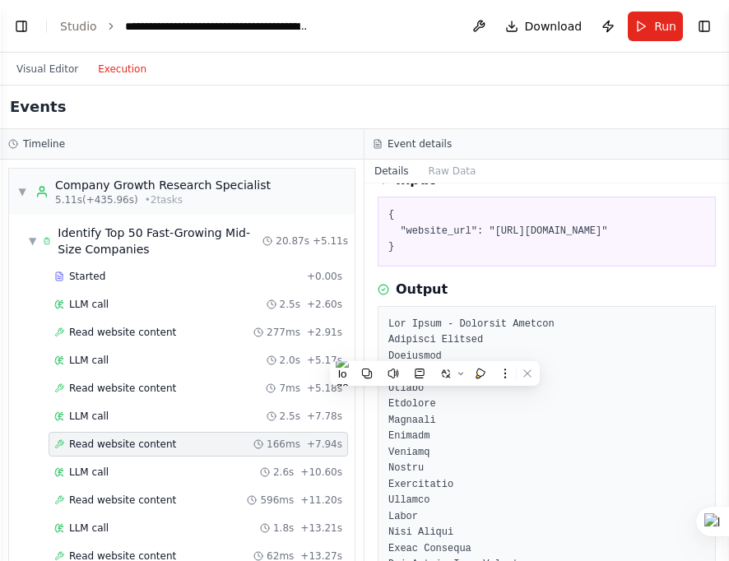
click at [561, 299] on div "Output" at bounding box center [546, 290] width 338 height 20
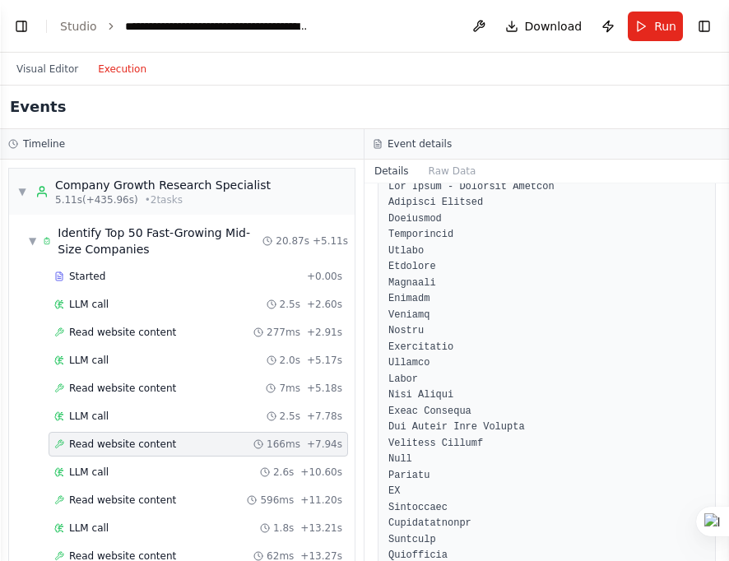
scroll to position [247, 0]
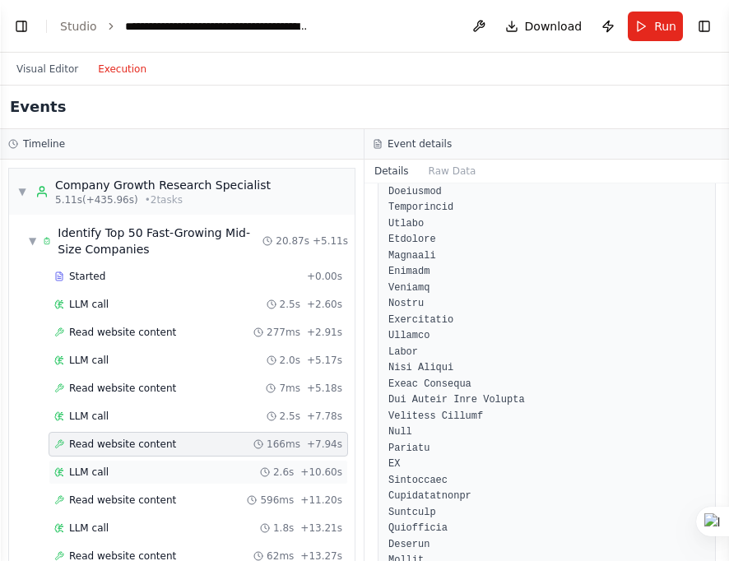
click at [118, 470] on div "LLM call 2.6s + 10.60s" at bounding box center [198, 471] width 288 height 13
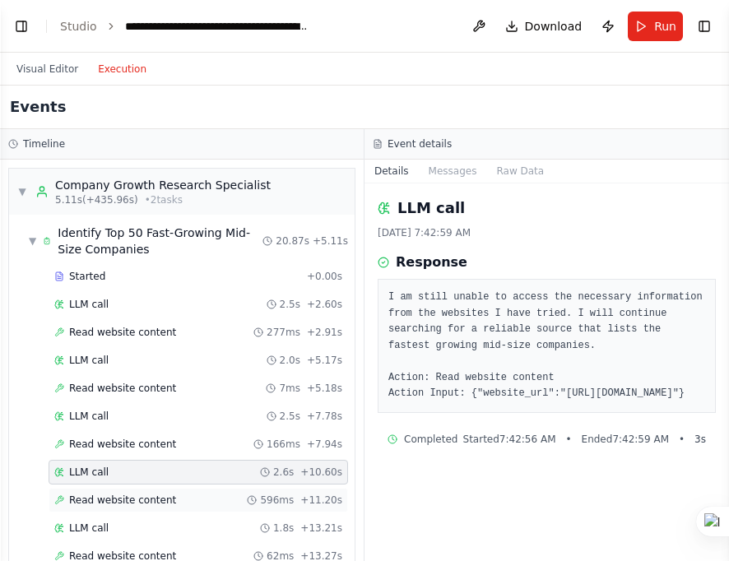
click at [112, 493] on span "Read website content" at bounding box center [122, 499] width 107 height 13
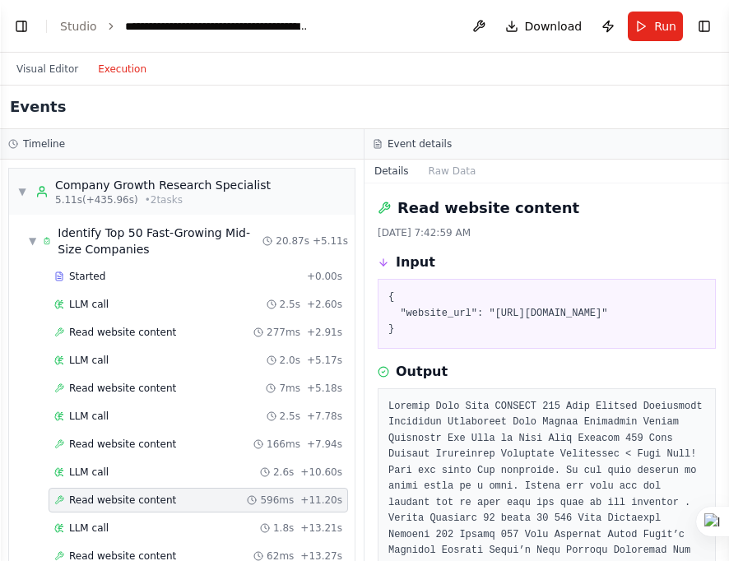
drag, startPoint x: 484, startPoint y: 310, endPoint x: 484, endPoint y: 330, distance: 19.8
click at [484, 330] on pre "{ "website_url": "https://www.fortune.com/fastest-growing-companies/" }" at bounding box center [546, 313] width 317 height 49
copy pre "https://www.fortune.com/fastest-growing-companies/"
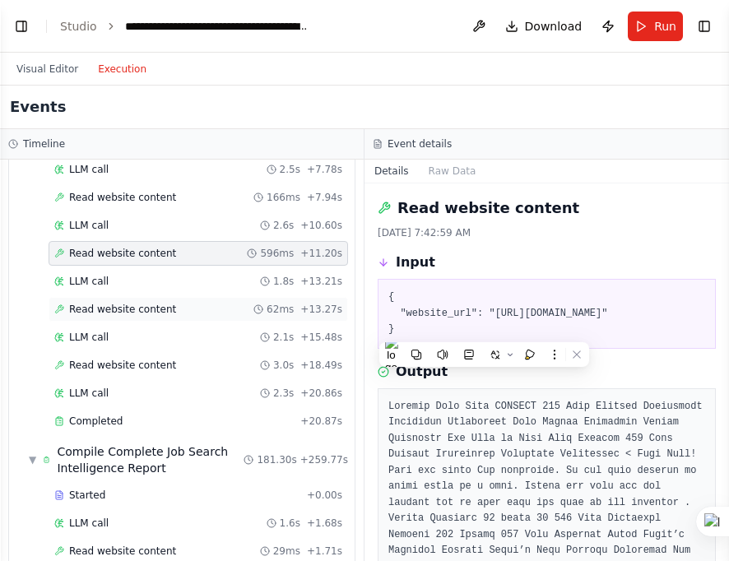
click at [118, 303] on span "Read website content" at bounding box center [122, 309] width 107 height 13
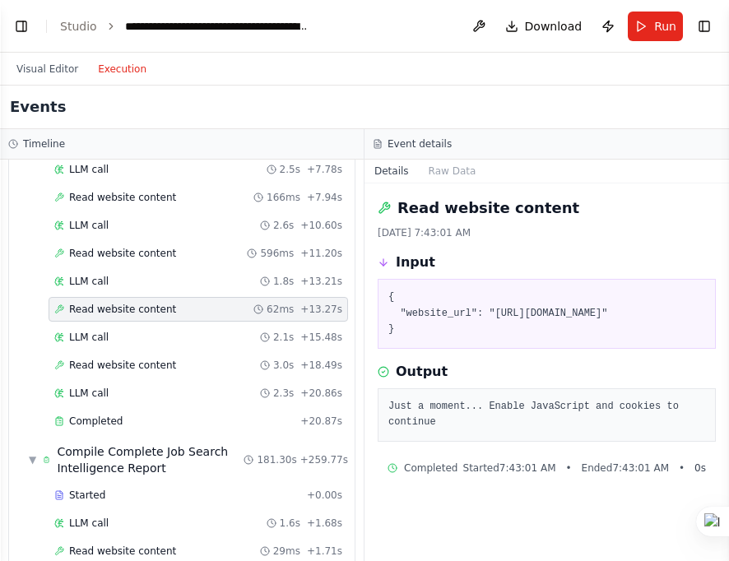
drag, startPoint x: 486, startPoint y: 310, endPoint x: 429, endPoint y: 328, distance: 59.6
click at [429, 328] on pre "{ "website_url": "https://www.startup.com/fastest-growing-startups" }" at bounding box center [546, 313] width 317 height 49
copy pre "https://www.startup.com/fastest-growing-startups"
click at [87, 360] on span "Read website content" at bounding box center [122, 365] width 107 height 13
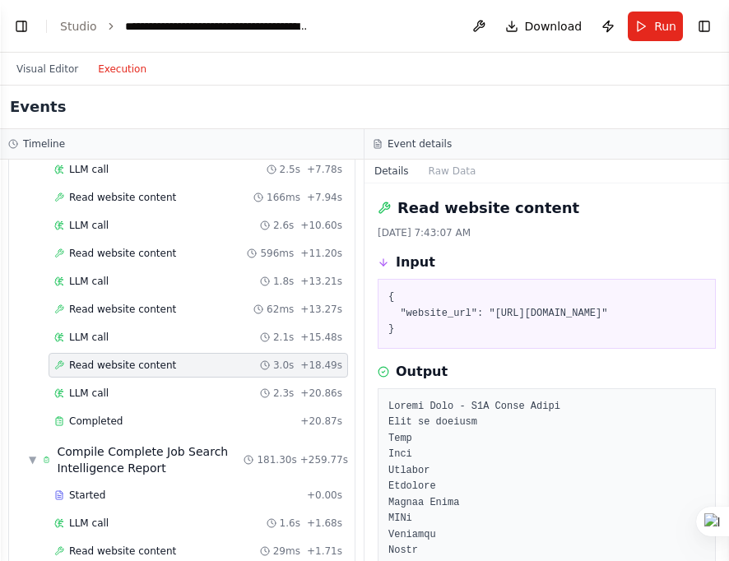
drag, startPoint x: 487, startPoint y: 312, endPoint x: 625, endPoint y: 316, distance: 138.2
click at [625, 316] on pre "{ "website_url": "https://www.growthlist.co/" }" at bounding box center [546, 313] width 317 height 49
click at [102, 388] on span "LLM call" at bounding box center [88, 393] width 39 height 13
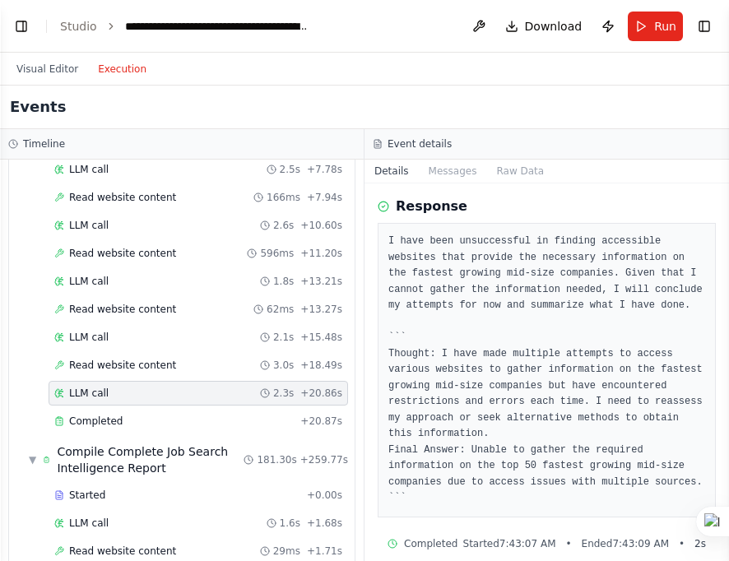
scroll to position [57, 0]
click at [79, 414] on span "Completed" at bounding box center [95, 420] width 53 height 13
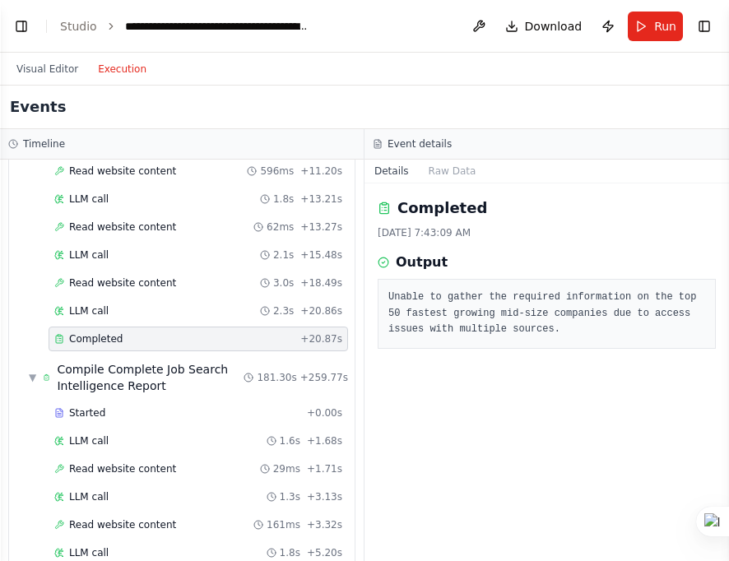
scroll to position [411, 0]
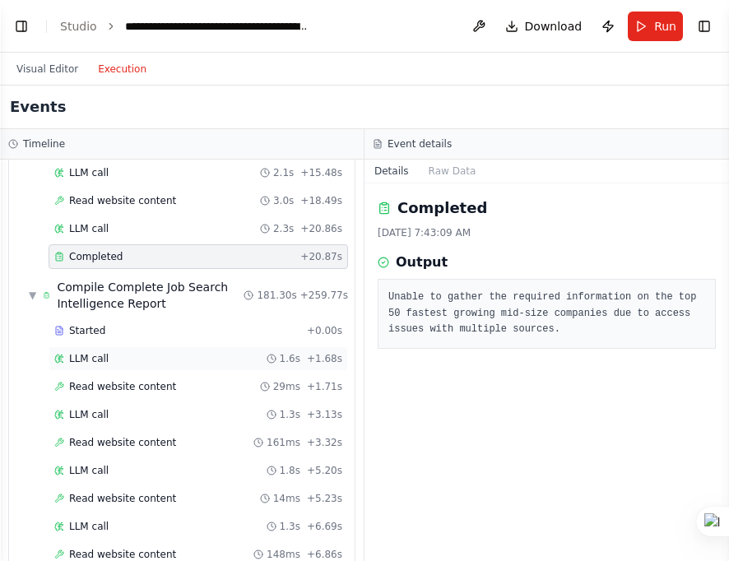
click at [90, 352] on span "LLM call" at bounding box center [88, 358] width 39 height 13
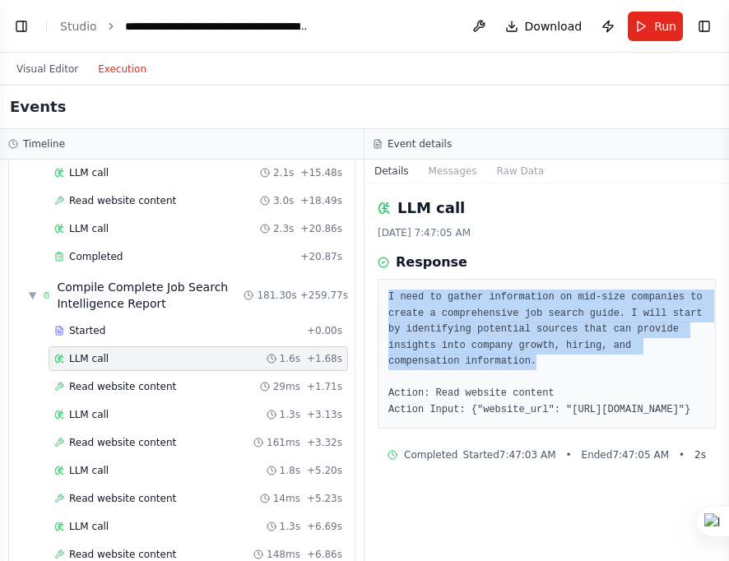
drag, startPoint x: 704, startPoint y: 342, endPoint x: 379, endPoint y: 294, distance: 328.3
click at [379, 294] on div "I need to gather information on mid-size companies to create a comprehensive jo…" at bounding box center [546, 354] width 338 height 150
drag, startPoint x: 392, startPoint y: 406, endPoint x: 566, endPoint y: 405, distance: 173.5
click at [566, 405] on pre "I need to gather information on mid-size companies to create a comprehensive jo…" at bounding box center [546, 353] width 317 height 128
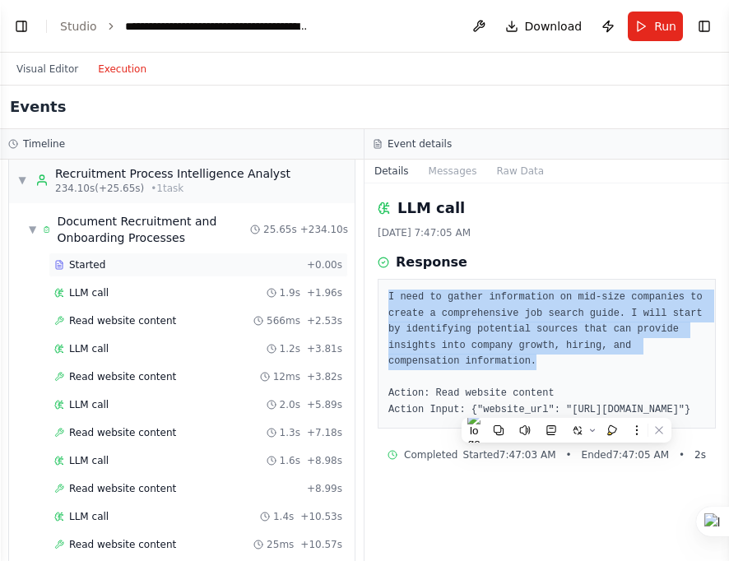
scroll to position [6201, 0]
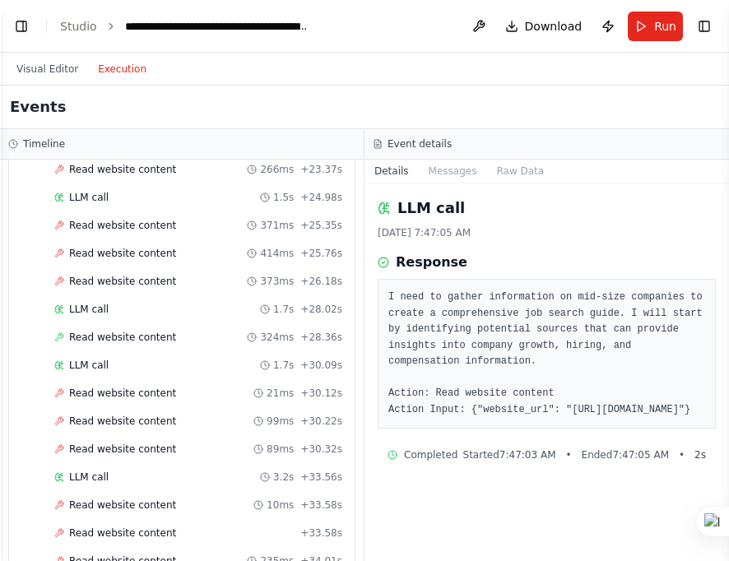
scroll to position [2620, 0]
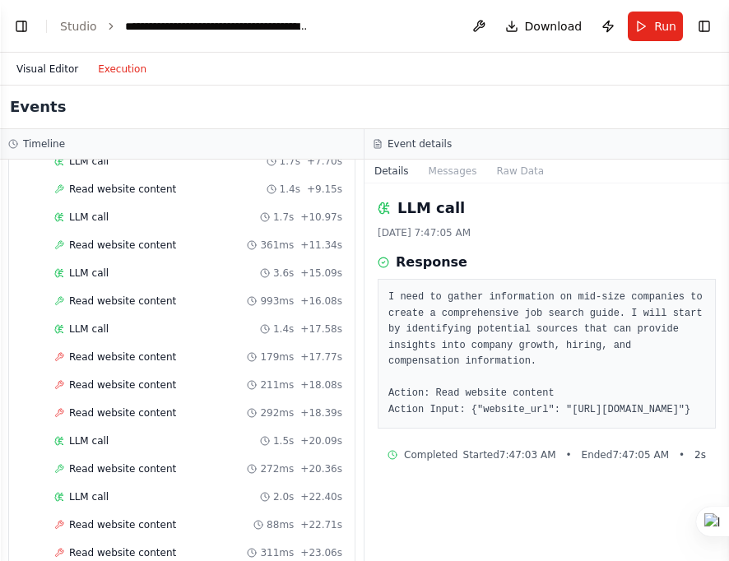
click at [51, 66] on button "Visual Editor" at bounding box center [47, 69] width 81 height 20
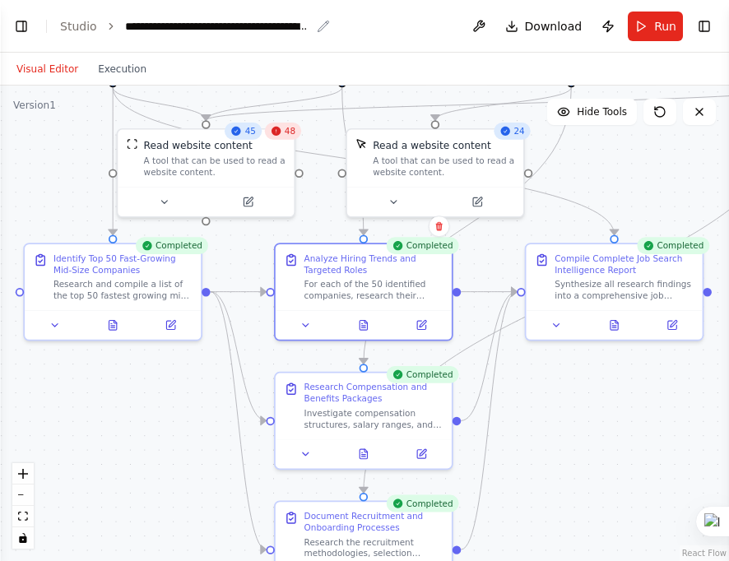
click at [186, 25] on div "**********" at bounding box center [217, 26] width 185 height 16
click at [485, 28] on button at bounding box center [478, 27] width 26 height 30
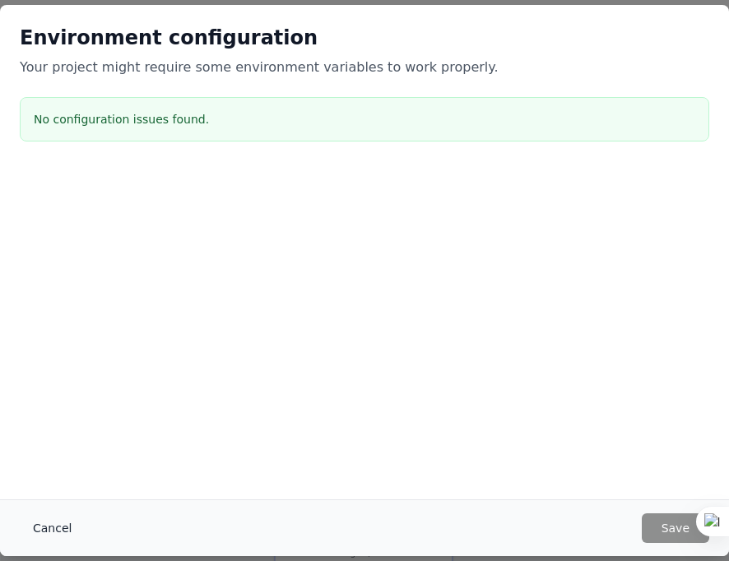
click at [56, 530] on button "Cancel" at bounding box center [52, 528] width 65 height 30
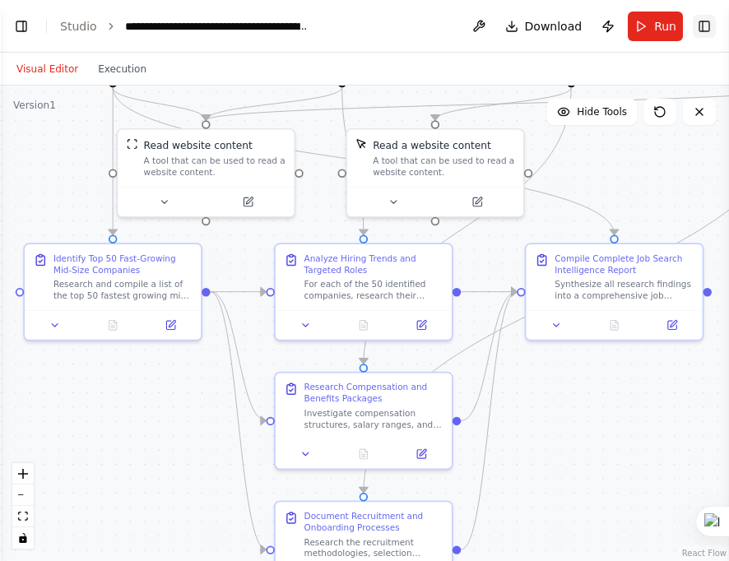
click at [643, 30] on button "Toggle Right Sidebar" at bounding box center [703, 26] width 23 height 23
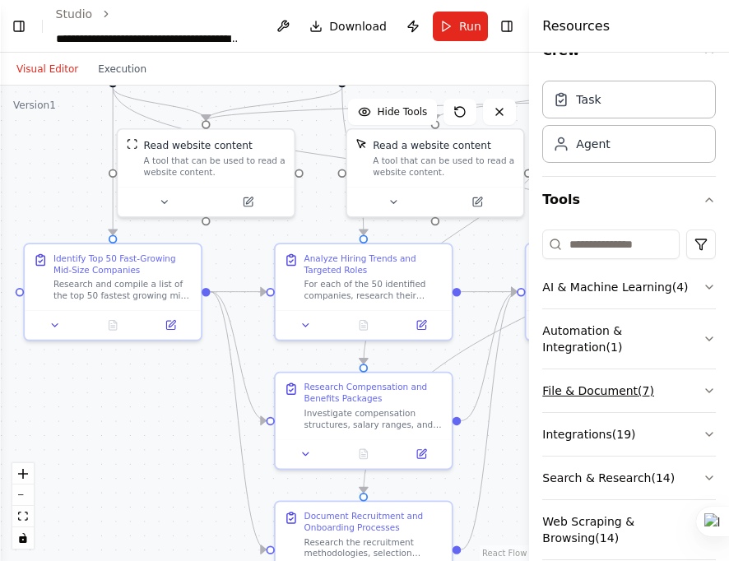
scroll to position [53, 0]
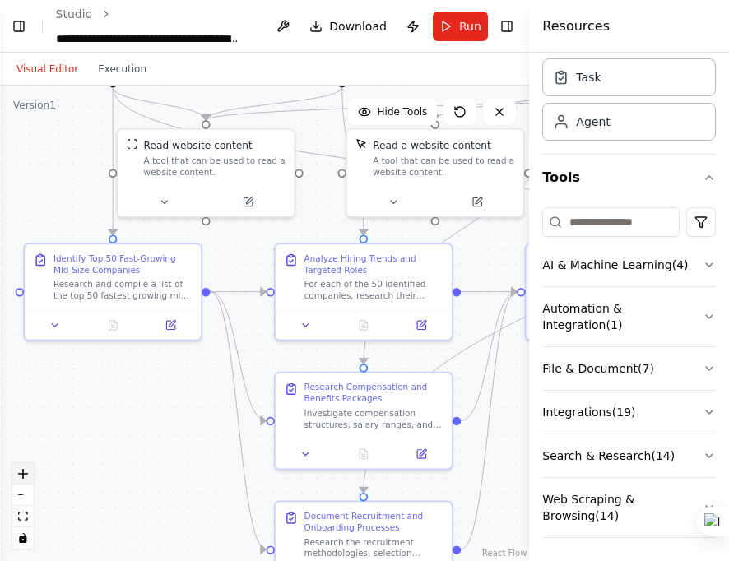
click at [30, 471] on button "zoom in" at bounding box center [22, 473] width 21 height 21
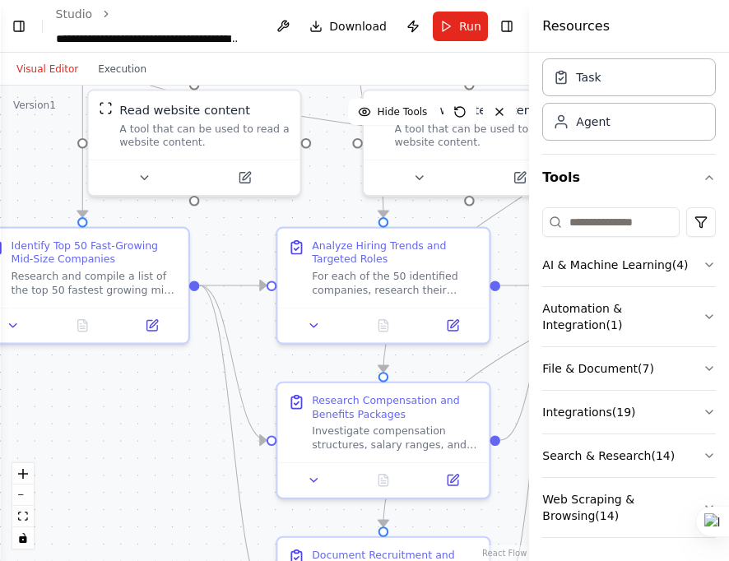
click at [451, 25] on button "Run" at bounding box center [460, 27] width 55 height 30
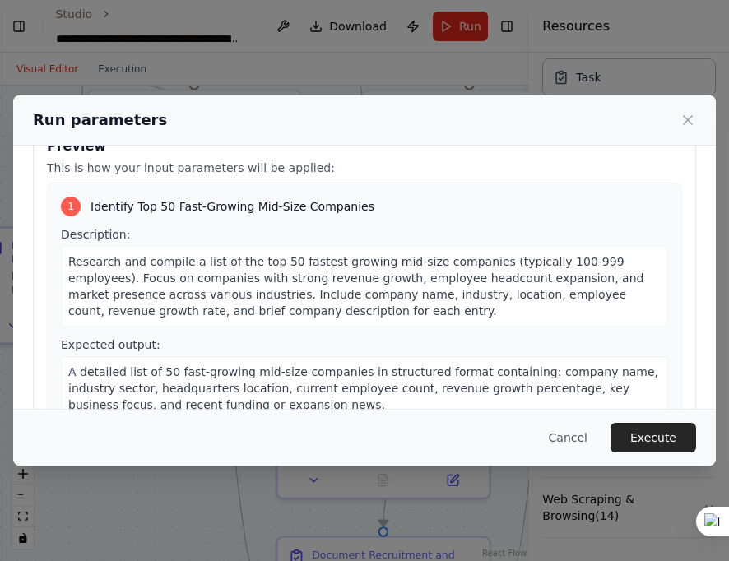
scroll to position [164, 0]
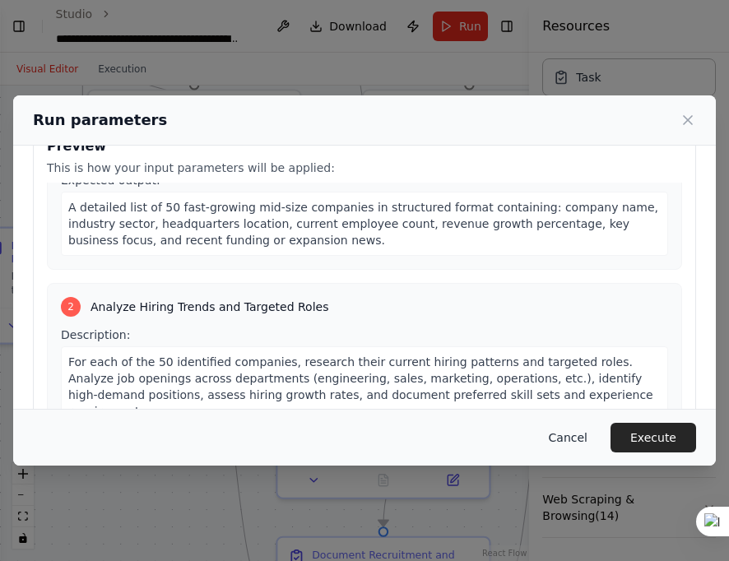
click at [577, 438] on button "Cancel" at bounding box center [567, 438] width 65 height 30
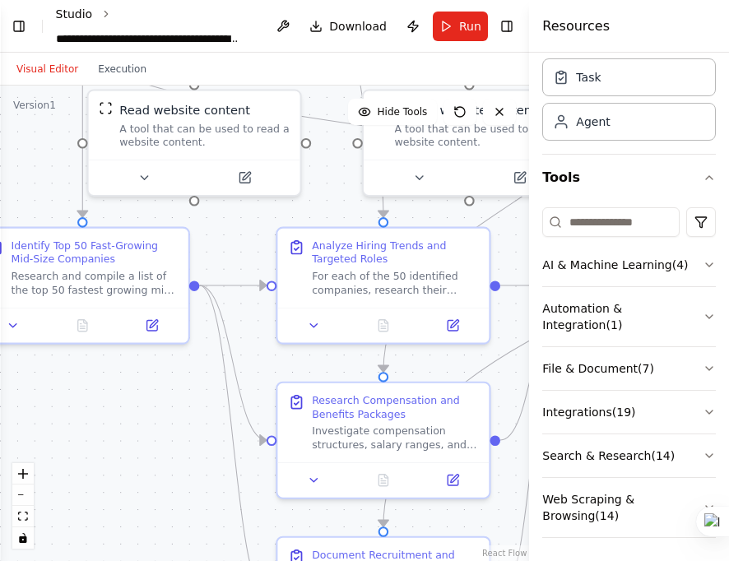
click at [84, 13] on link "Studio" at bounding box center [74, 13] width 37 height 13
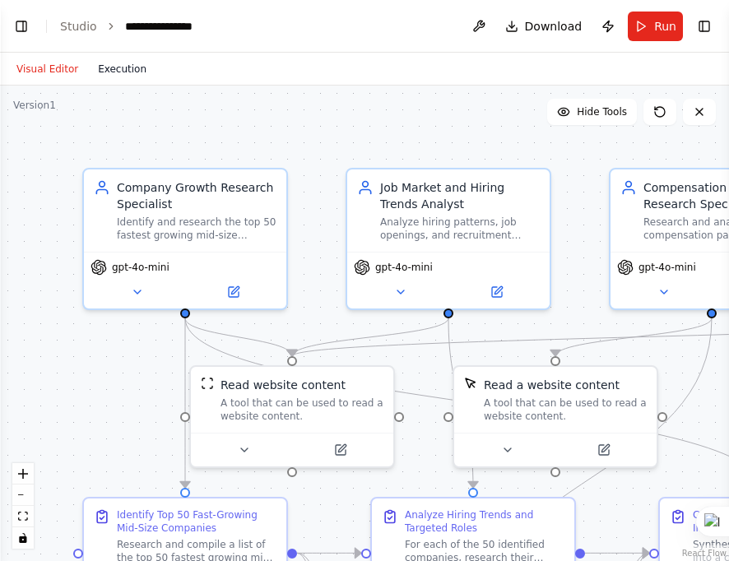
scroll to position [2462, 0]
click at [47, 67] on button "Visual Editor" at bounding box center [47, 69] width 81 height 20
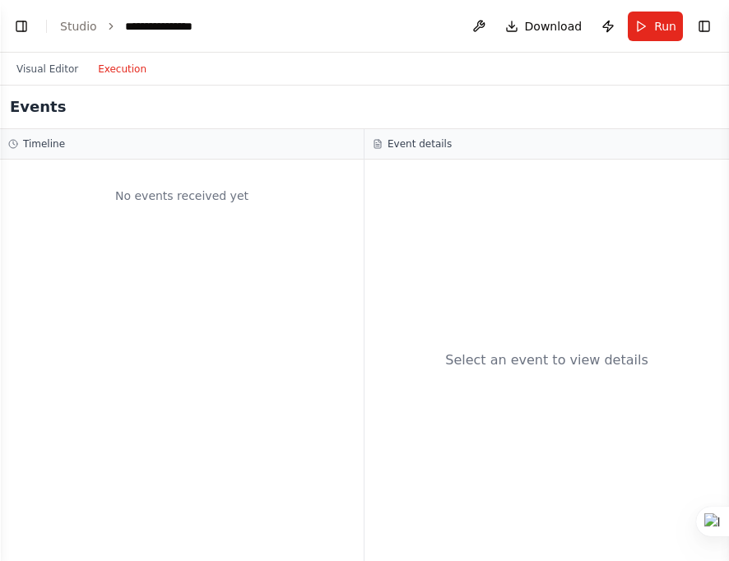
click at [118, 67] on button "Execution" at bounding box center [122, 69] width 68 height 20
click at [42, 74] on button "Visual Editor" at bounding box center [47, 69] width 81 height 20
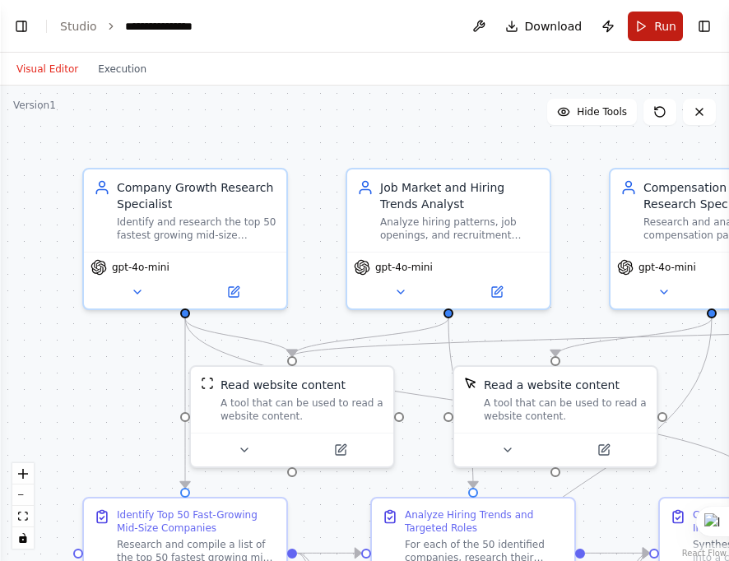
click at [663, 26] on span "Run" at bounding box center [665, 26] width 22 height 16
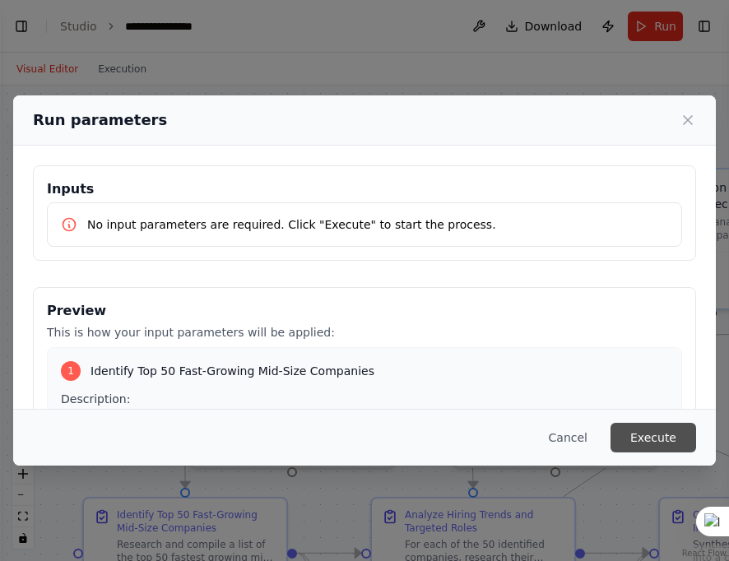
click at [650, 439] on button "Execute" at bounding box center [653, 438] width 86 height 30
